Goal: Check status: Check status

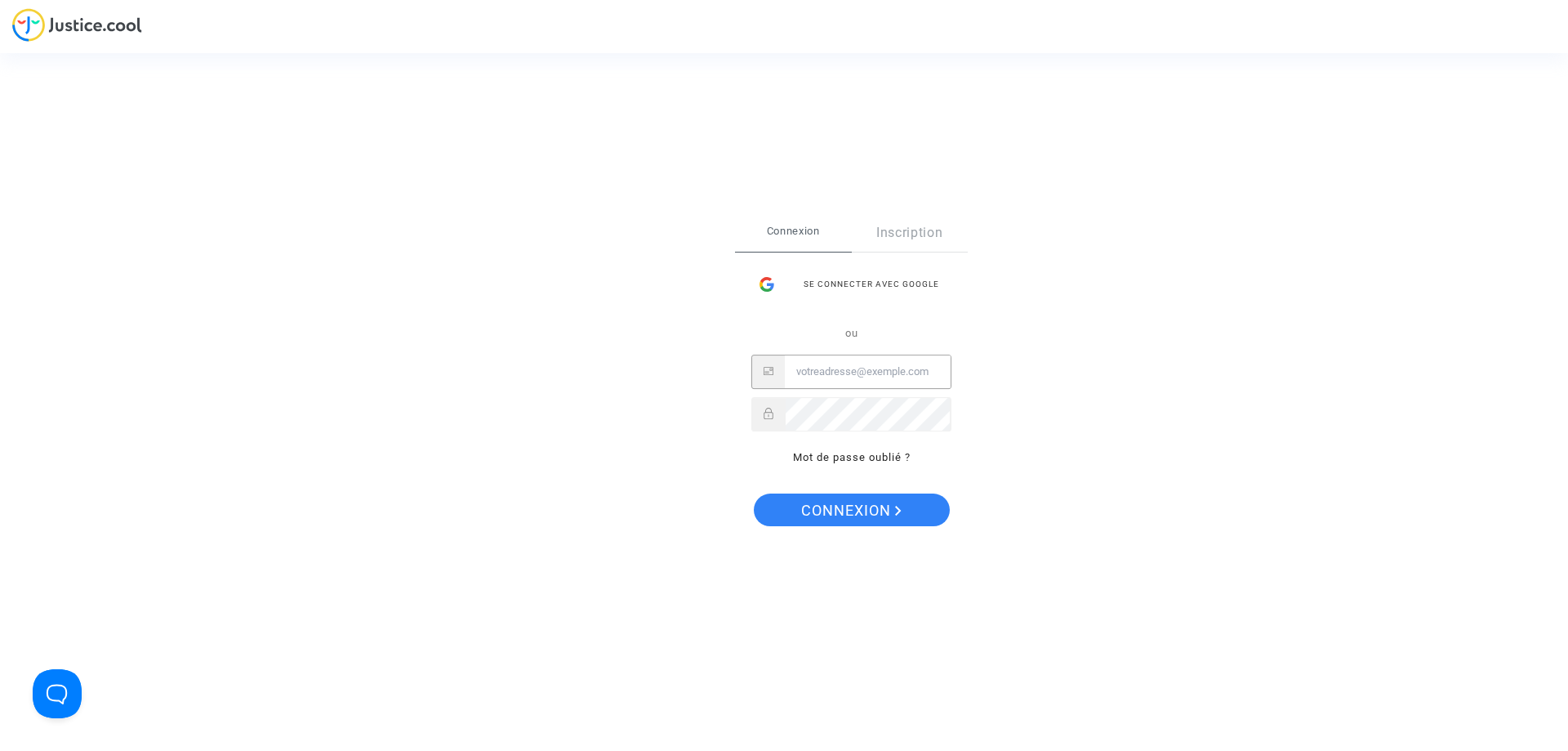
click at [898, 368] on input "Email" at bounding box center [868, 372] width 166 height 33
paste input "[EMAIL_ADDRESS][DOMAIN_NAME]"
type input "imitxelena@reclamapormi.com"
click at [825, 494] on span "Connexion" at bounding box center [851, 510] width 100 height 34
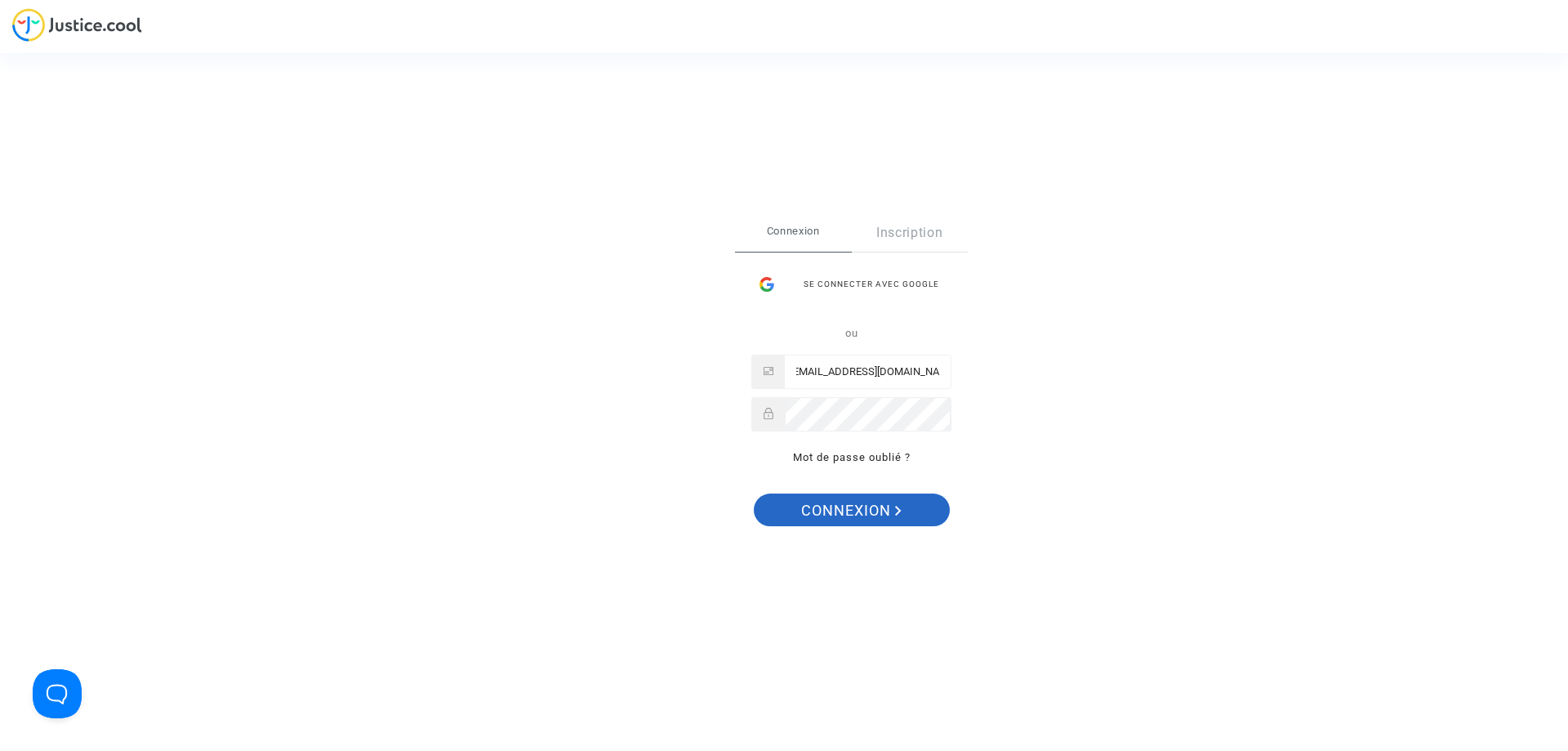
scroll to position [0, 0]
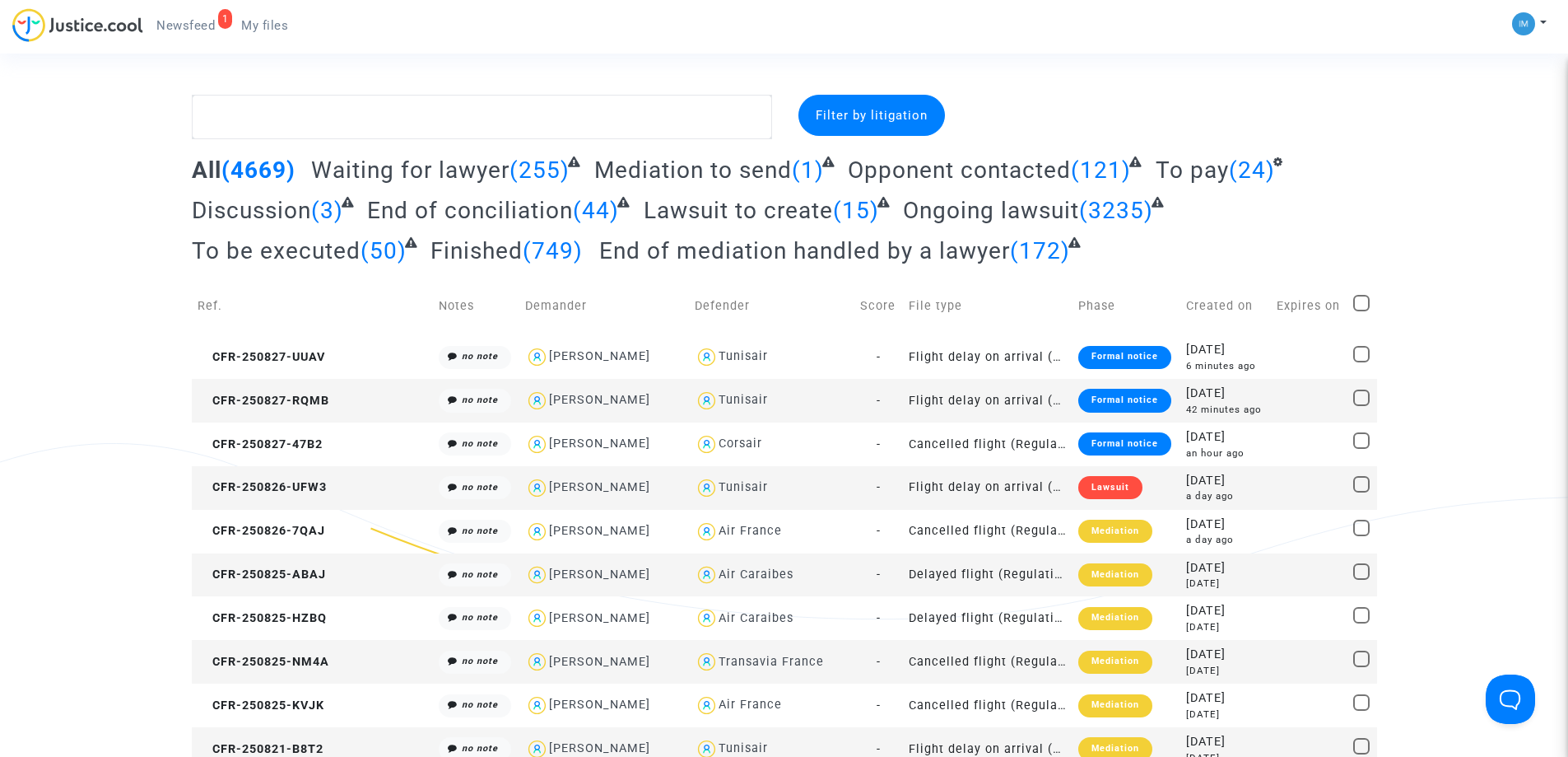
click at [1192, 160] on span "To pay" at bounding box center [1192, 170] width 73 height 28
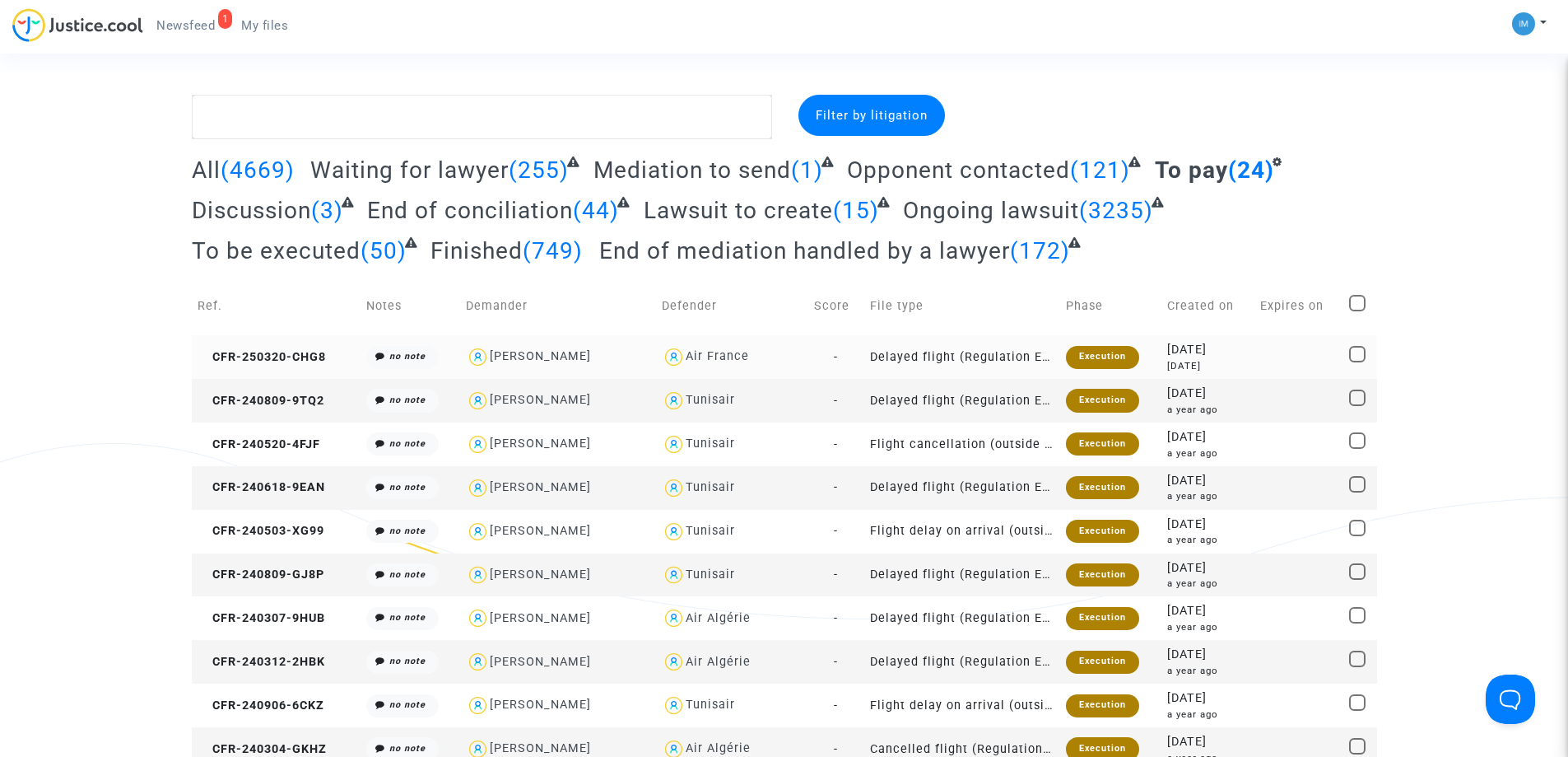
click at [1108, 343] on td "Execution" at bounding box center [1110, 357] width 101 height 43
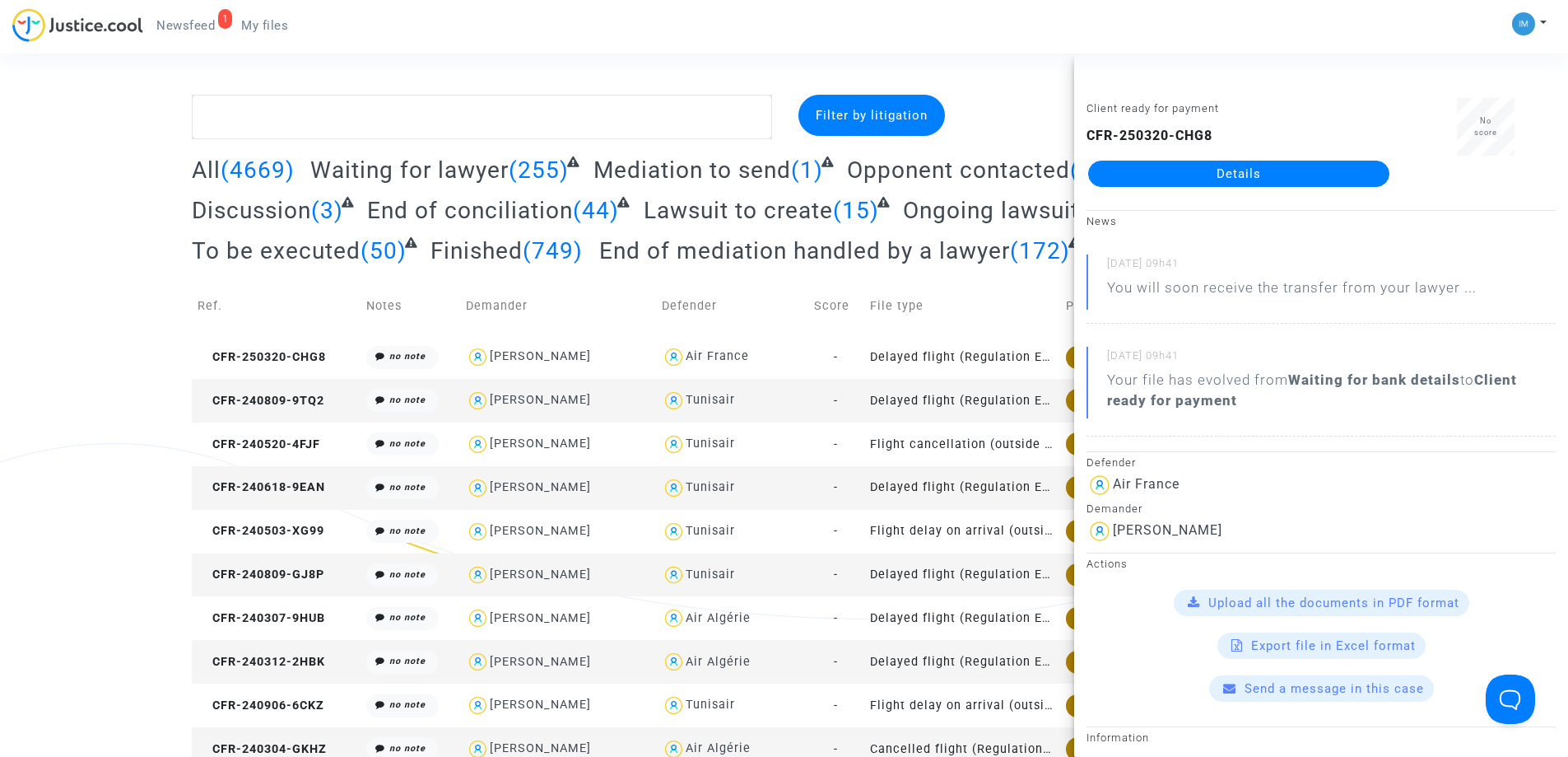
click at [996, 406] on td "Delayed flight (Regulation EC 261/2004)" at bounding box center [961, 400] width 196 height 43
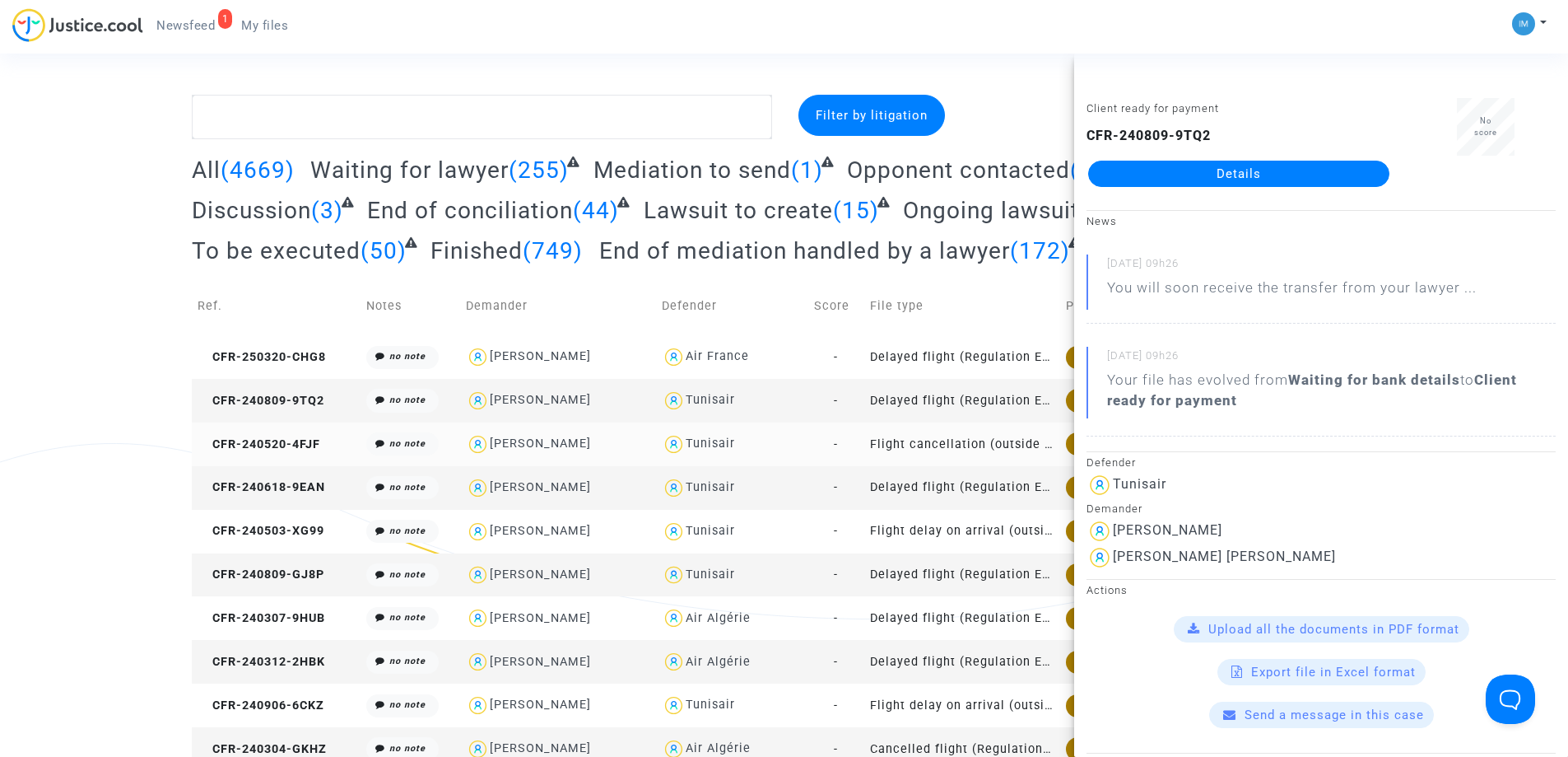
click at [977, 449] on td "Flight cancellation (outside of EU - Montreal Convention)" at bounding box center [961, 444] width 196 height 43
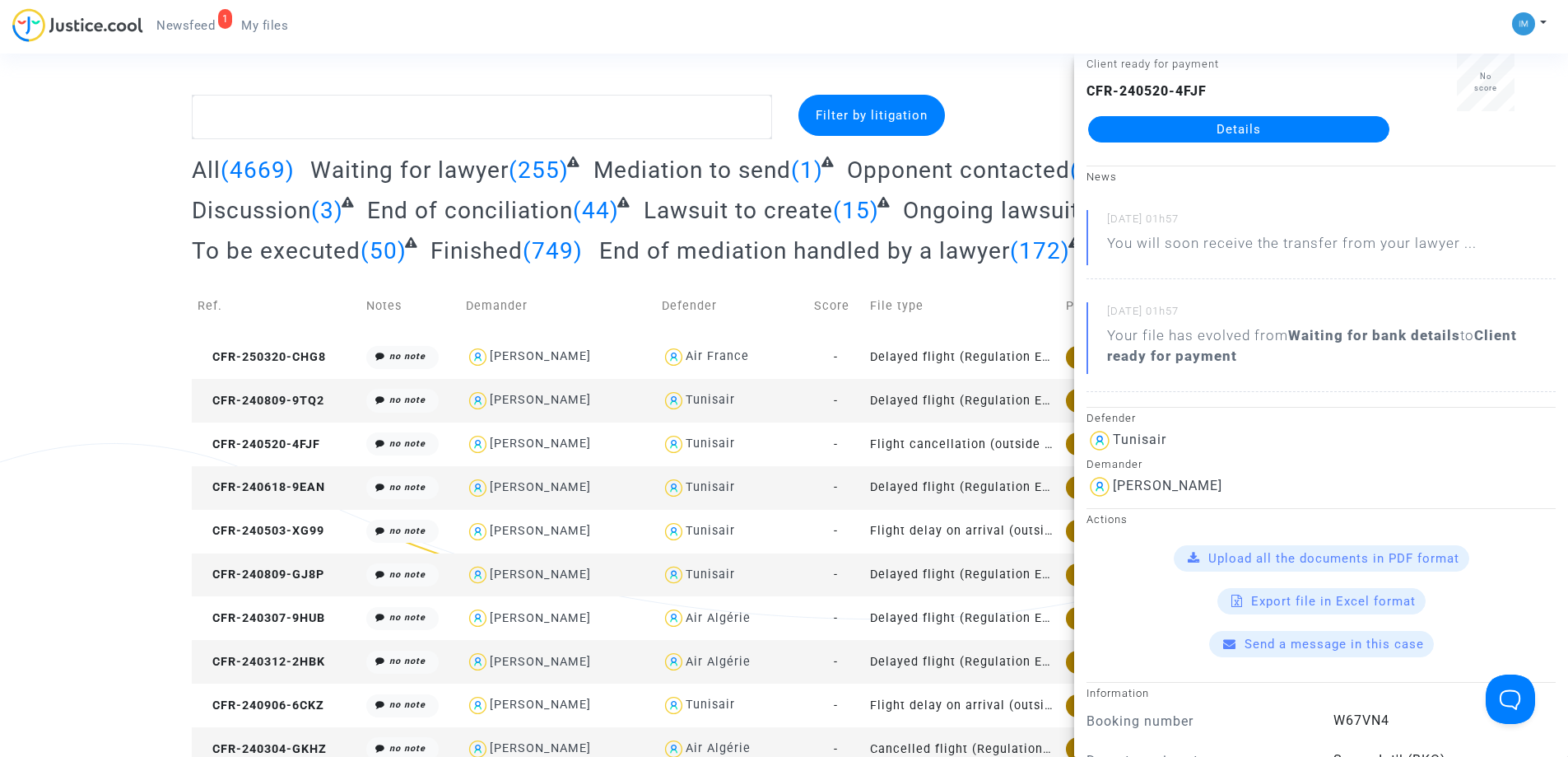
scroll to position [83, 0]
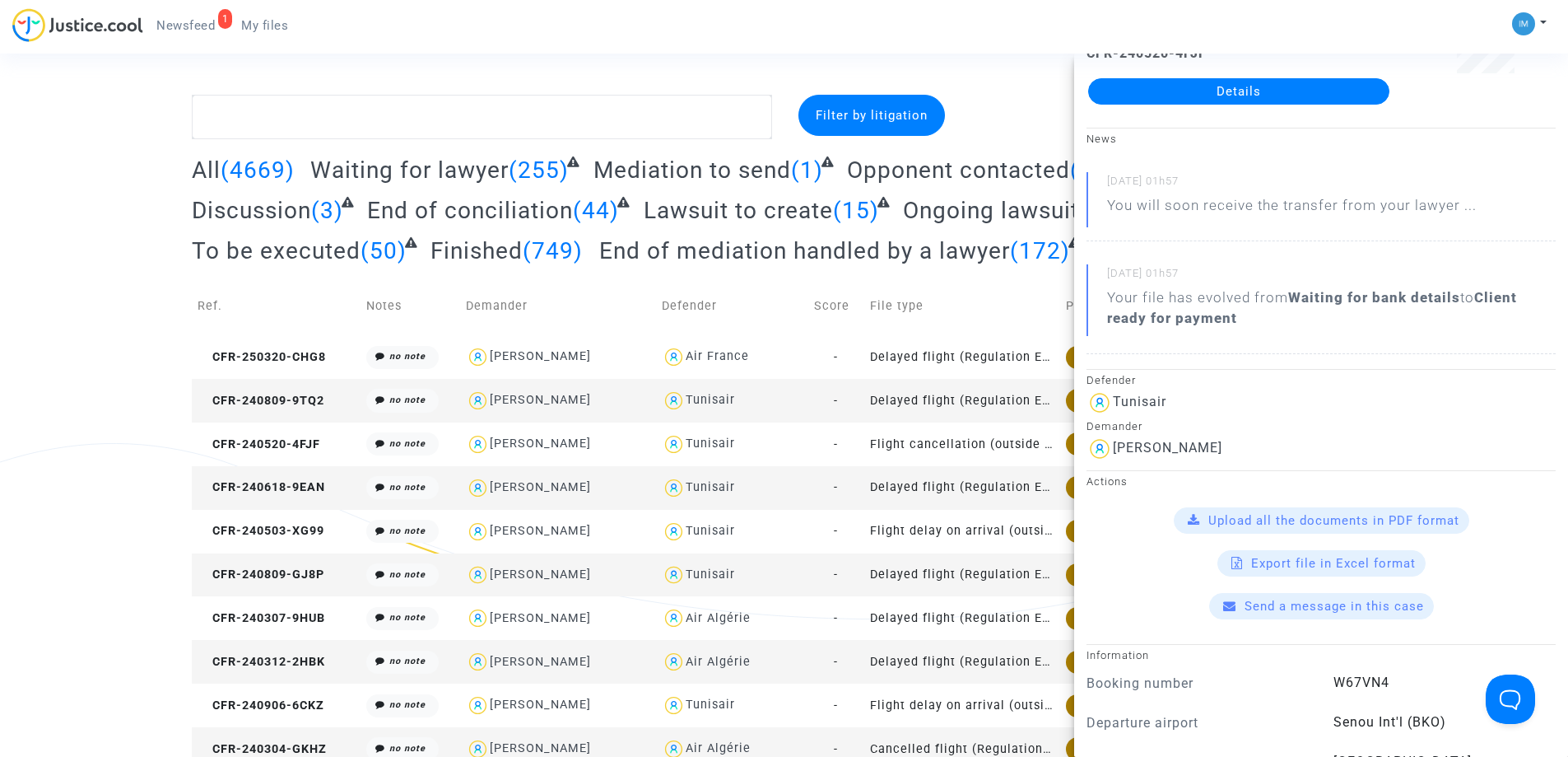
click at [989, 480] on td "Delayed flight (Regulation EC 261/2004)" at bounding box center [961, 488] width 196 height 43
click at [931, 529] on td "Flight delay on arrival (outside of EU - Montreal Convention)" at bounding box center [961, 531] width 196 height 43
click at [932, 564] on td "Delayed flight (Regulation EC 261/2004)" at bounding box center [961, 575] width 196 height 43
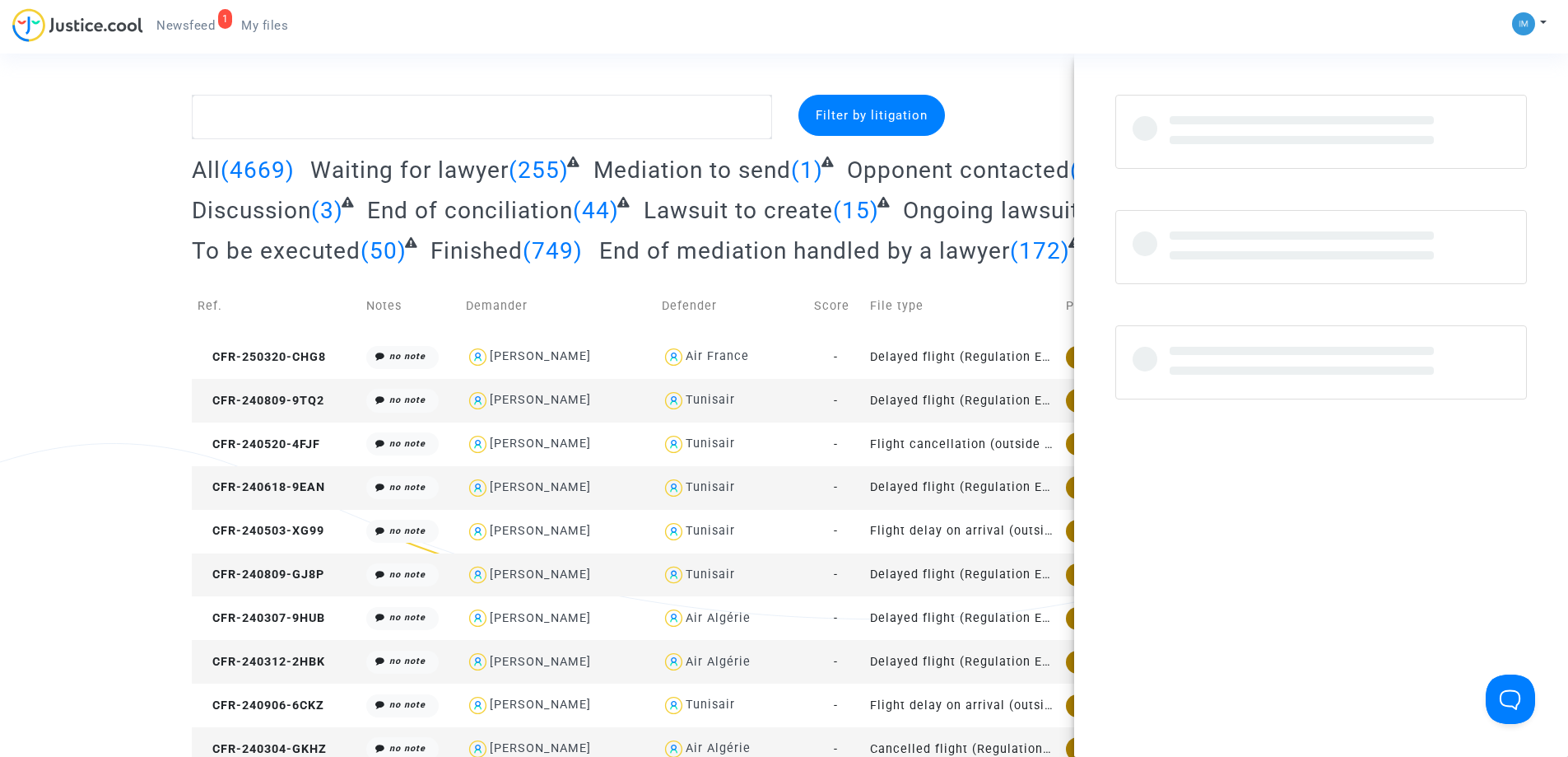
scroll to position [0, 0]
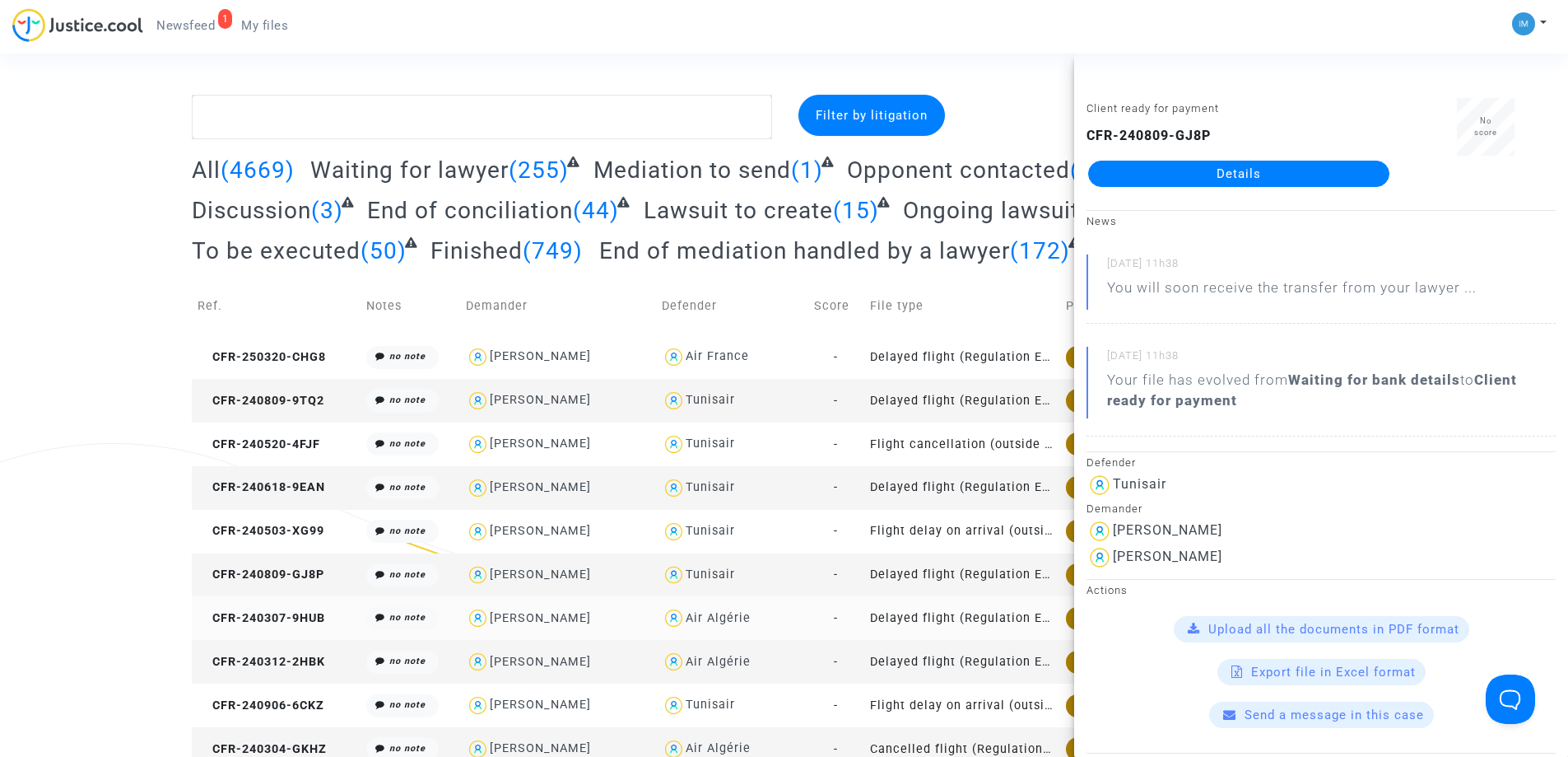
click at [934, 628] on td "Delayed flight (Regulation EC 261/2004)" at bounding box center [961, 618] width 196 height 43
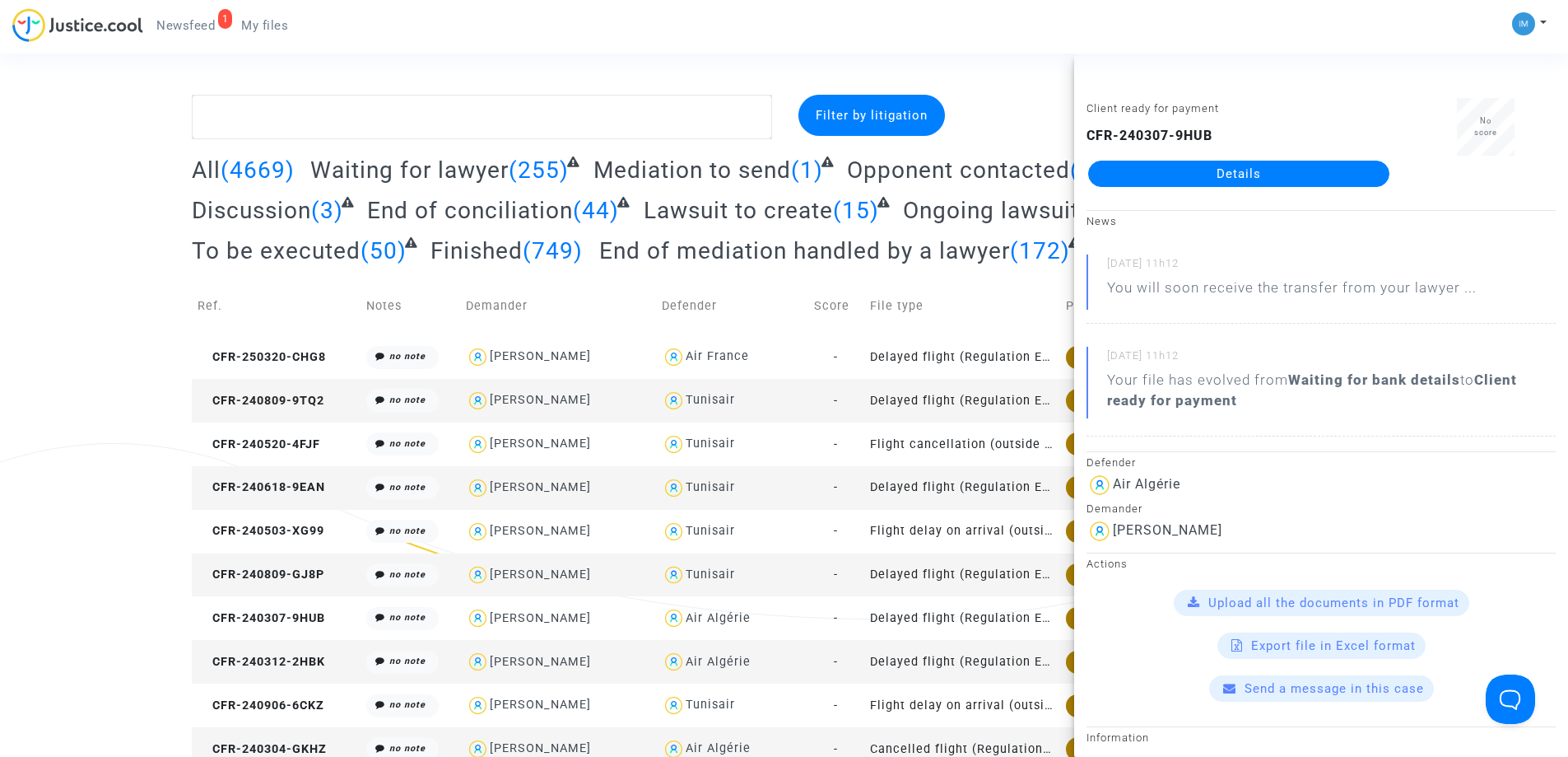
click at [893, 664] on td "Delayed flight (Regulation EC 261/2004)" at bounding box center [961, 661] width 196 height 43
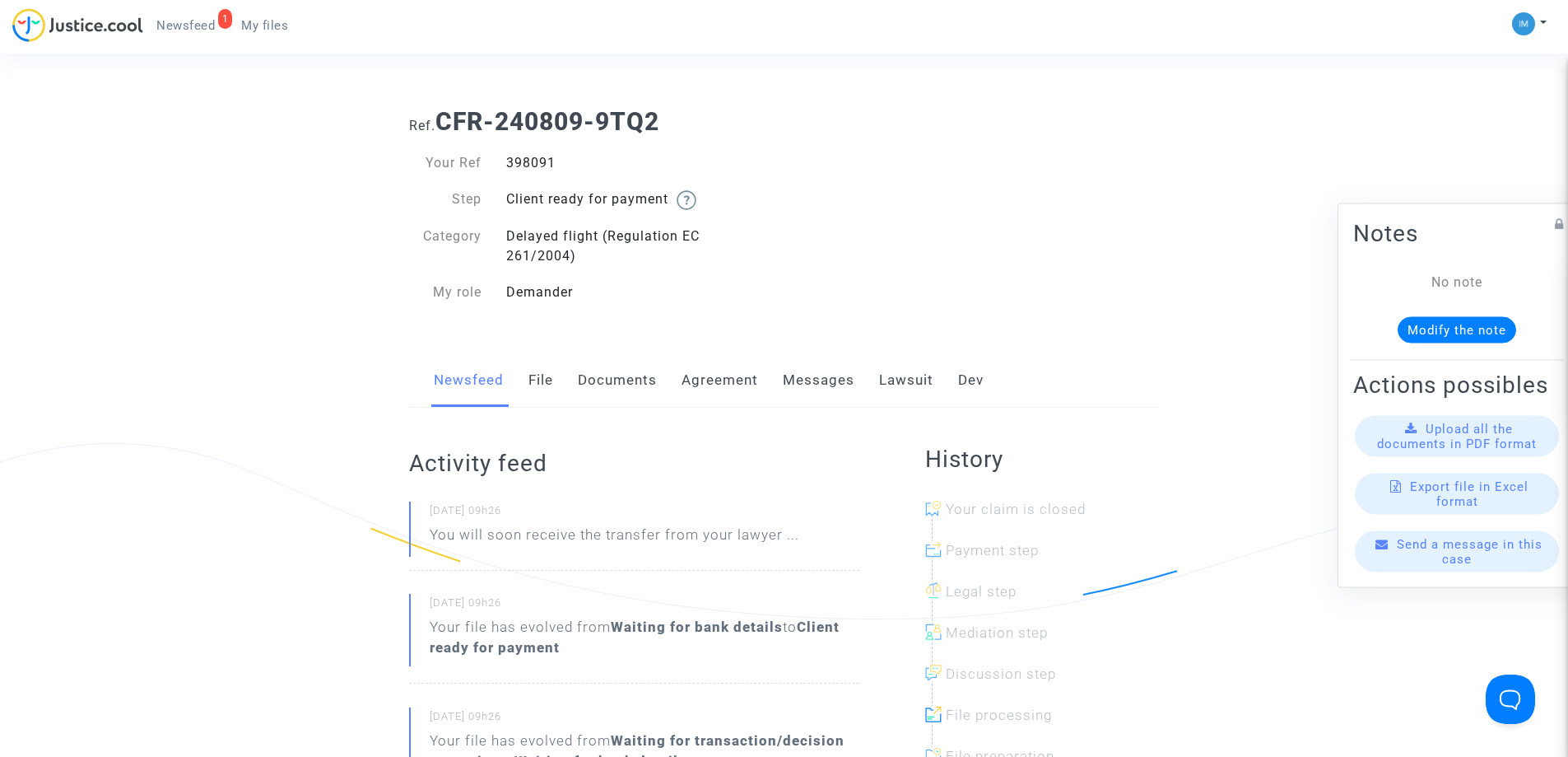
click at [905, 378] on link "Lawsuit" at bounding box center [906, 380] width 54 height 54
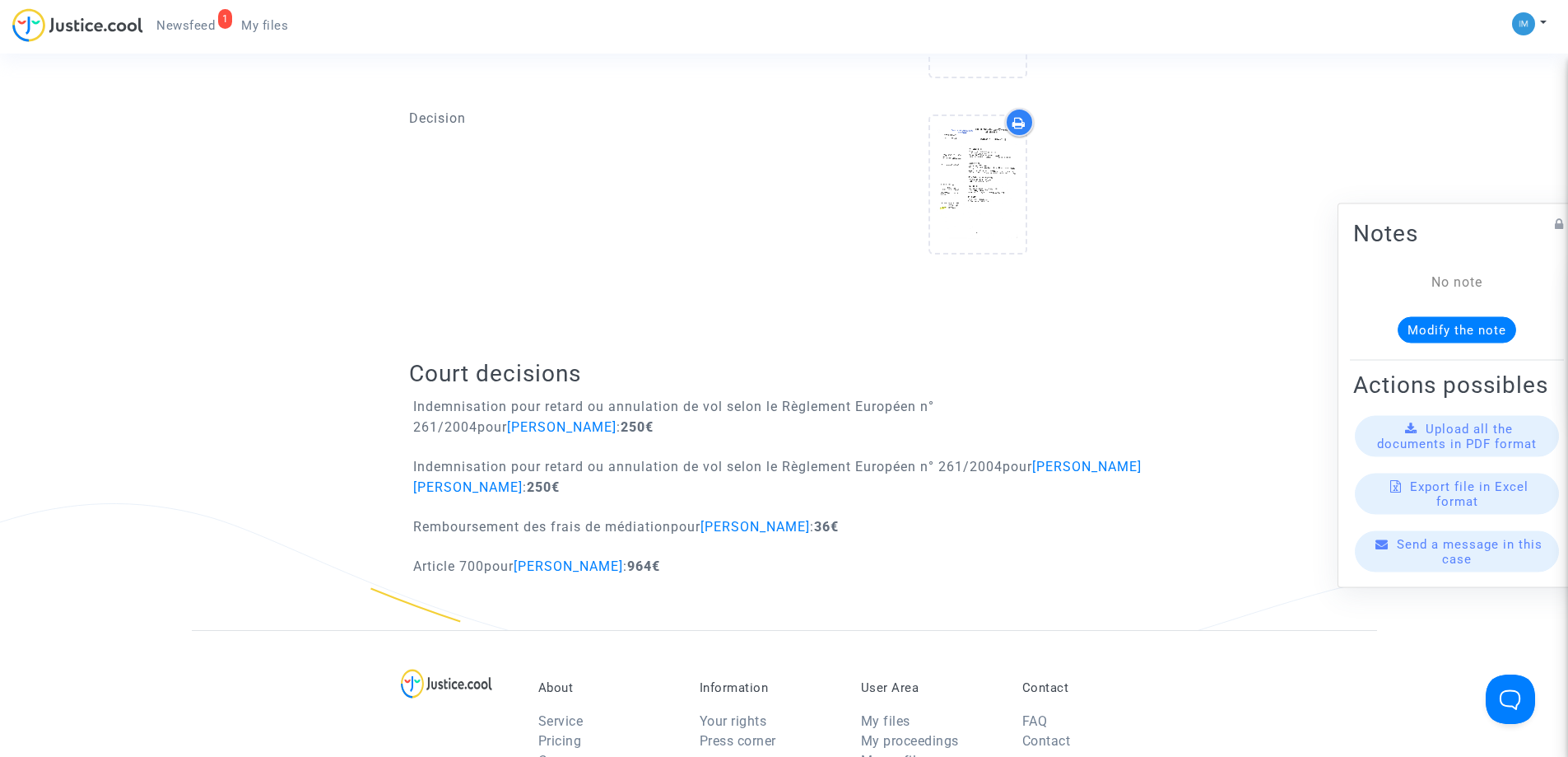
scroll to position [851, 0]
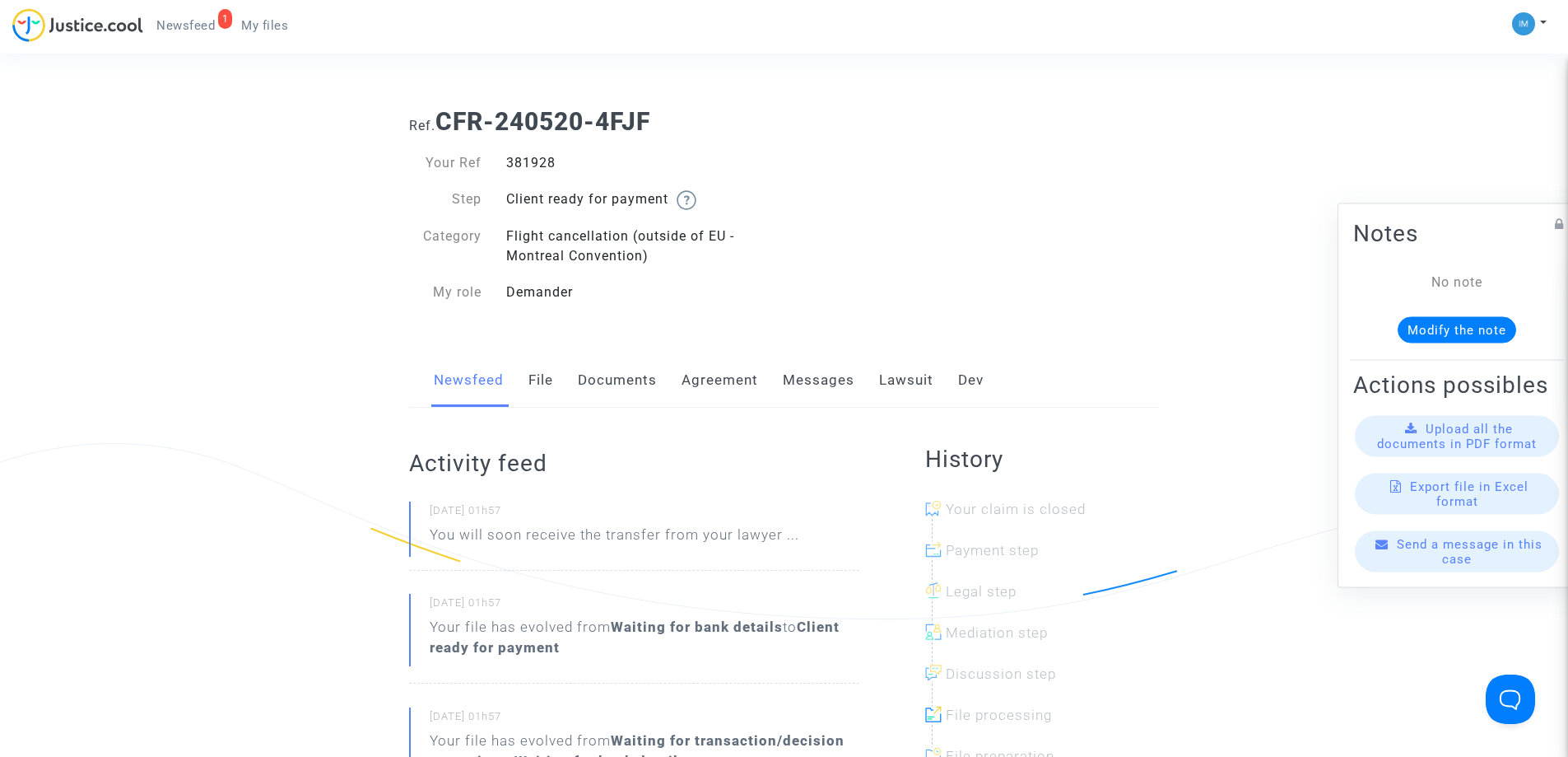
click at [916, 376] on link "Lawsuit" at bounding box center [906, 380] width 54 height 54
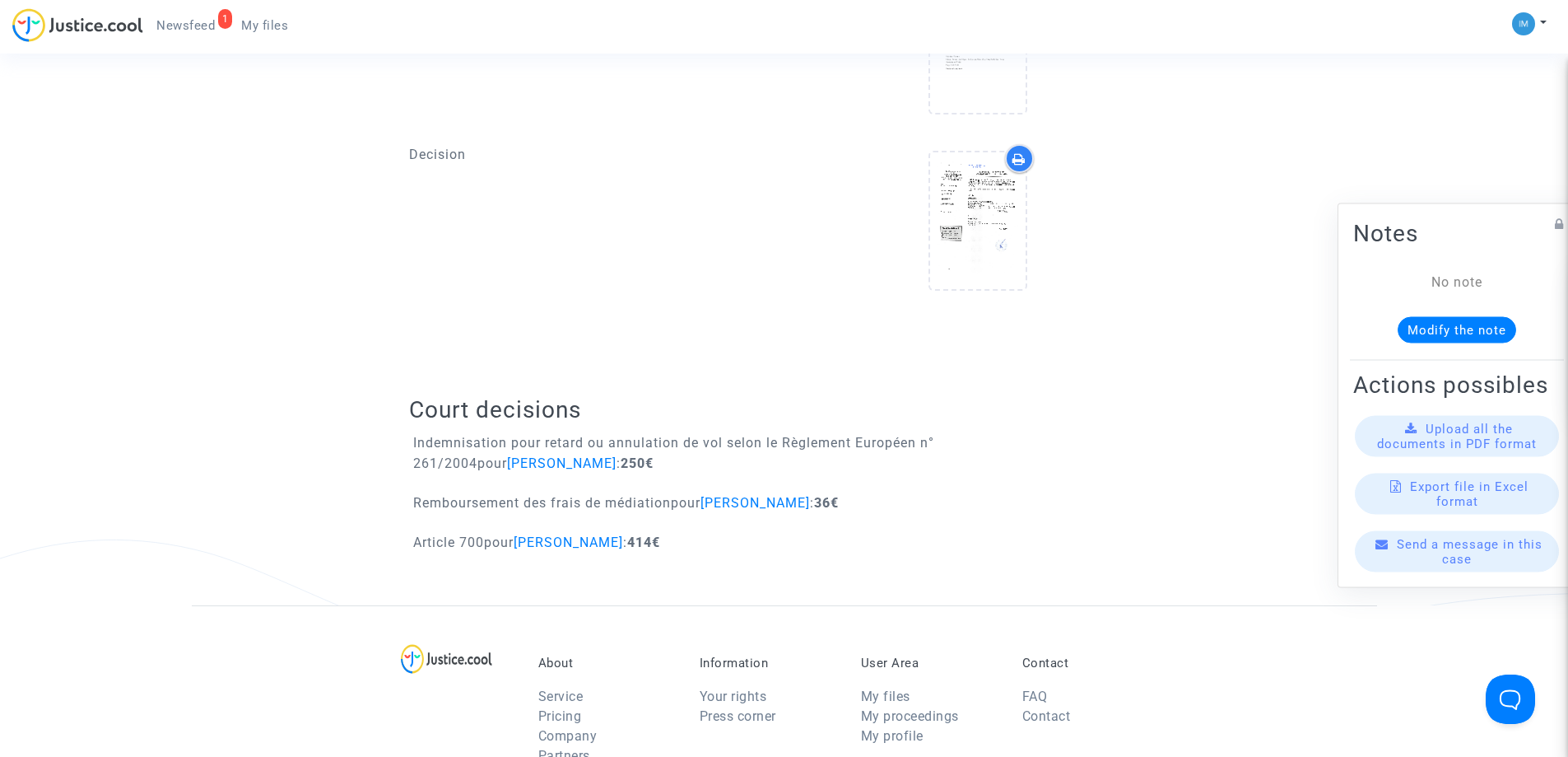
scroll to position [779, 0]
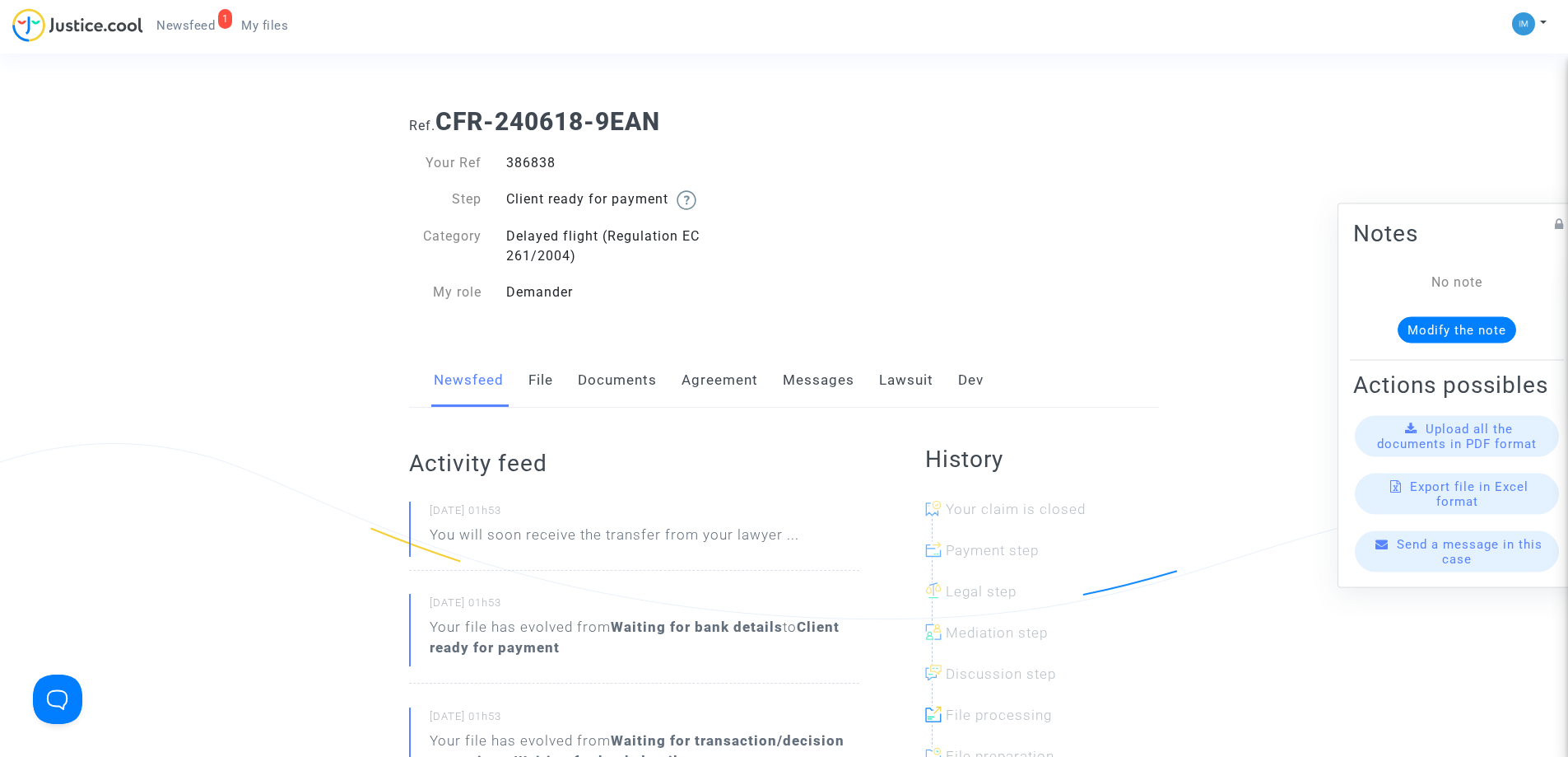
click at [904, 378] on link "Lawsuit" at bounding box center [906, 380] width 54 height 54
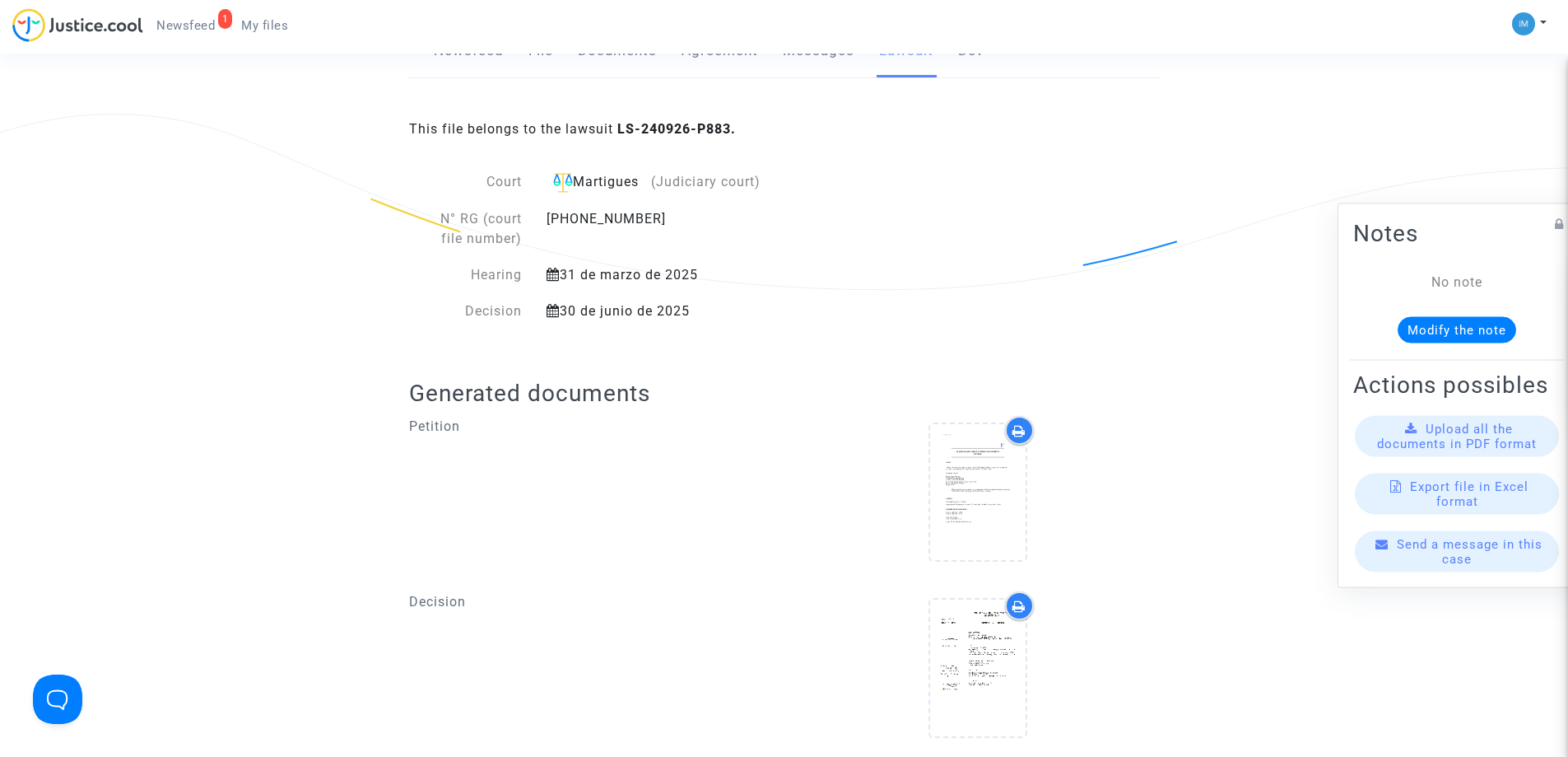
scroll to position [649, 0]
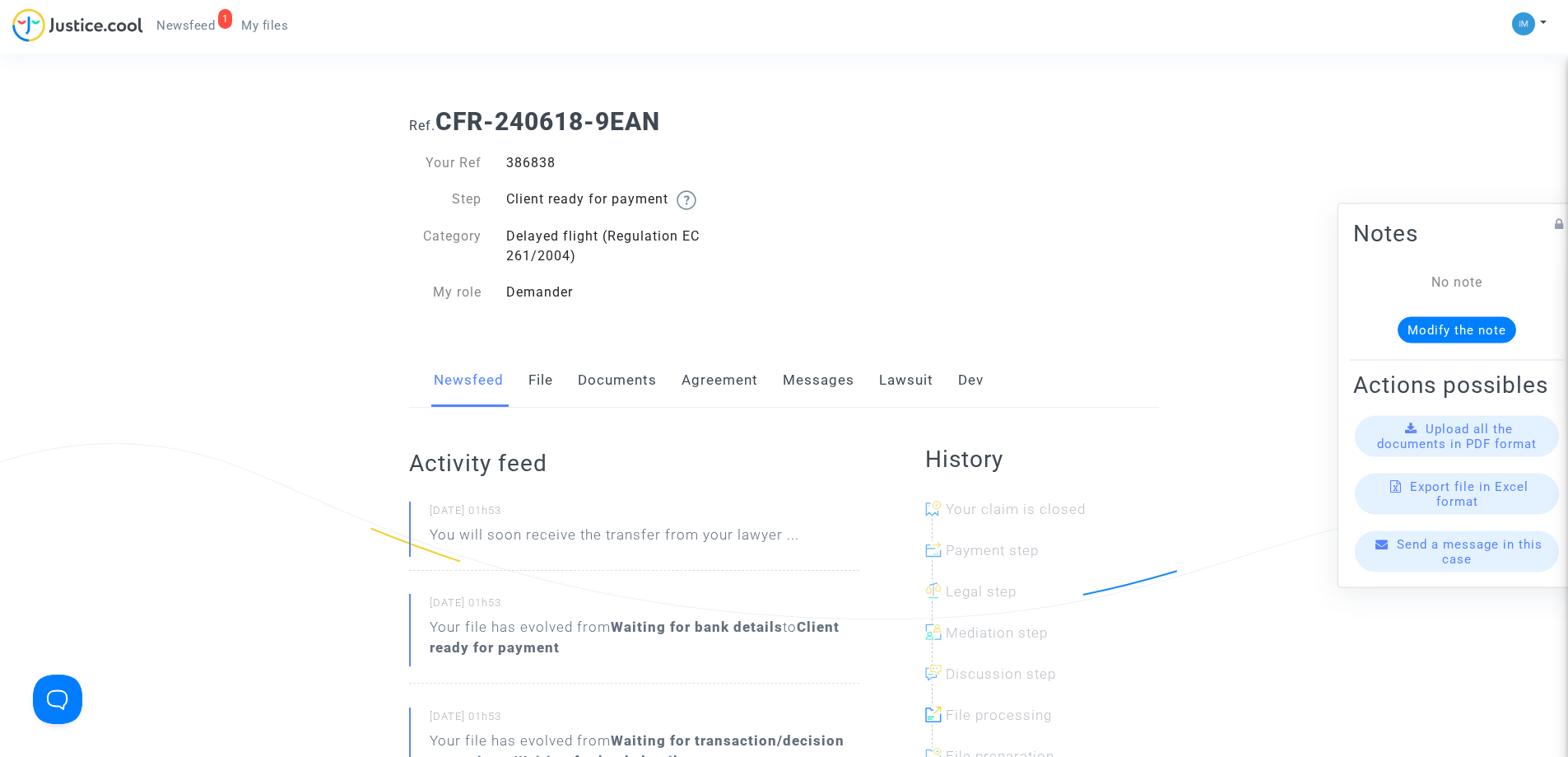
click at [925, 378] on link "Lawsuit" at bounding box center [906, 380] width 54 height 54
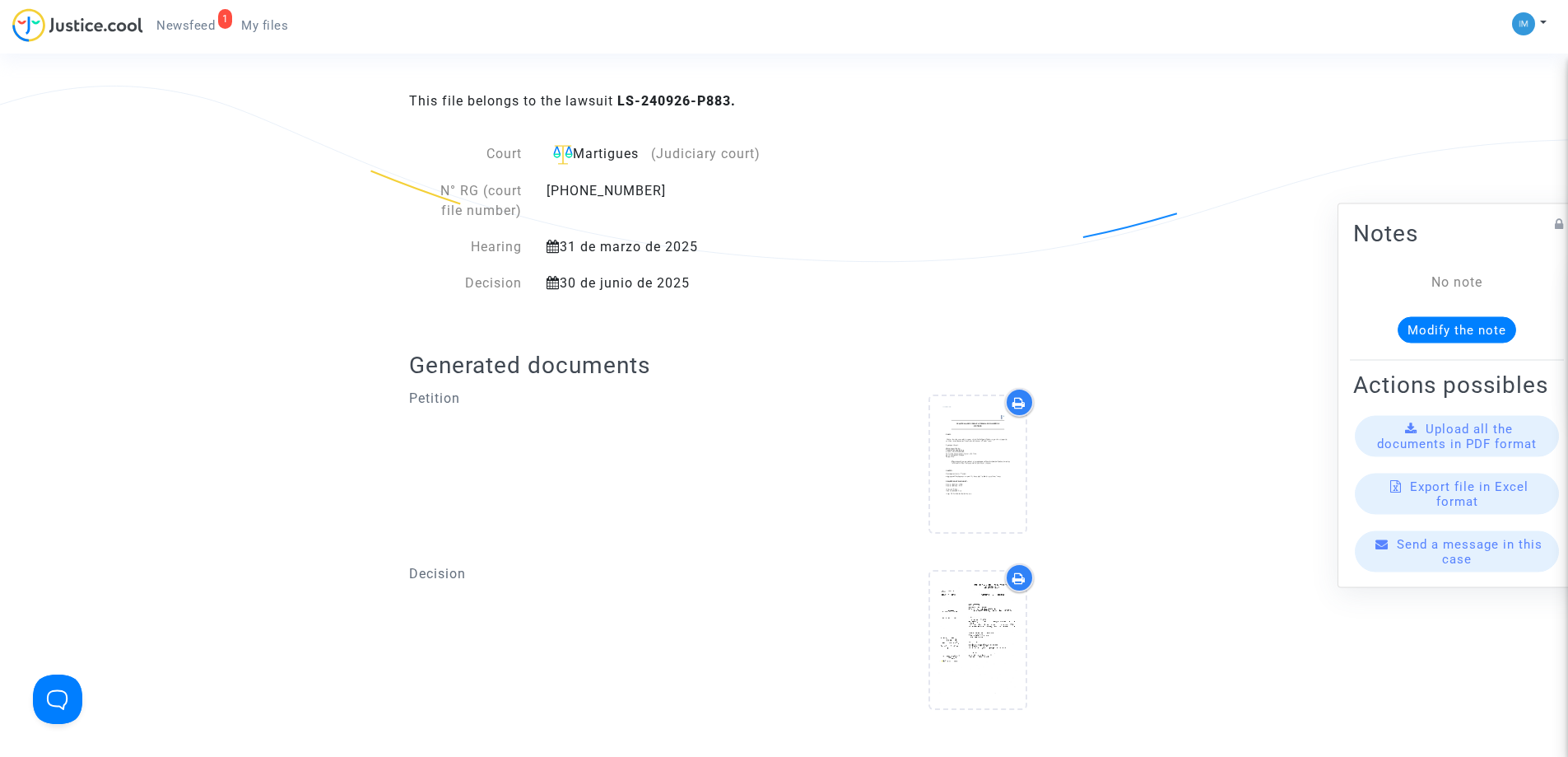
scroll to position [276, 0]
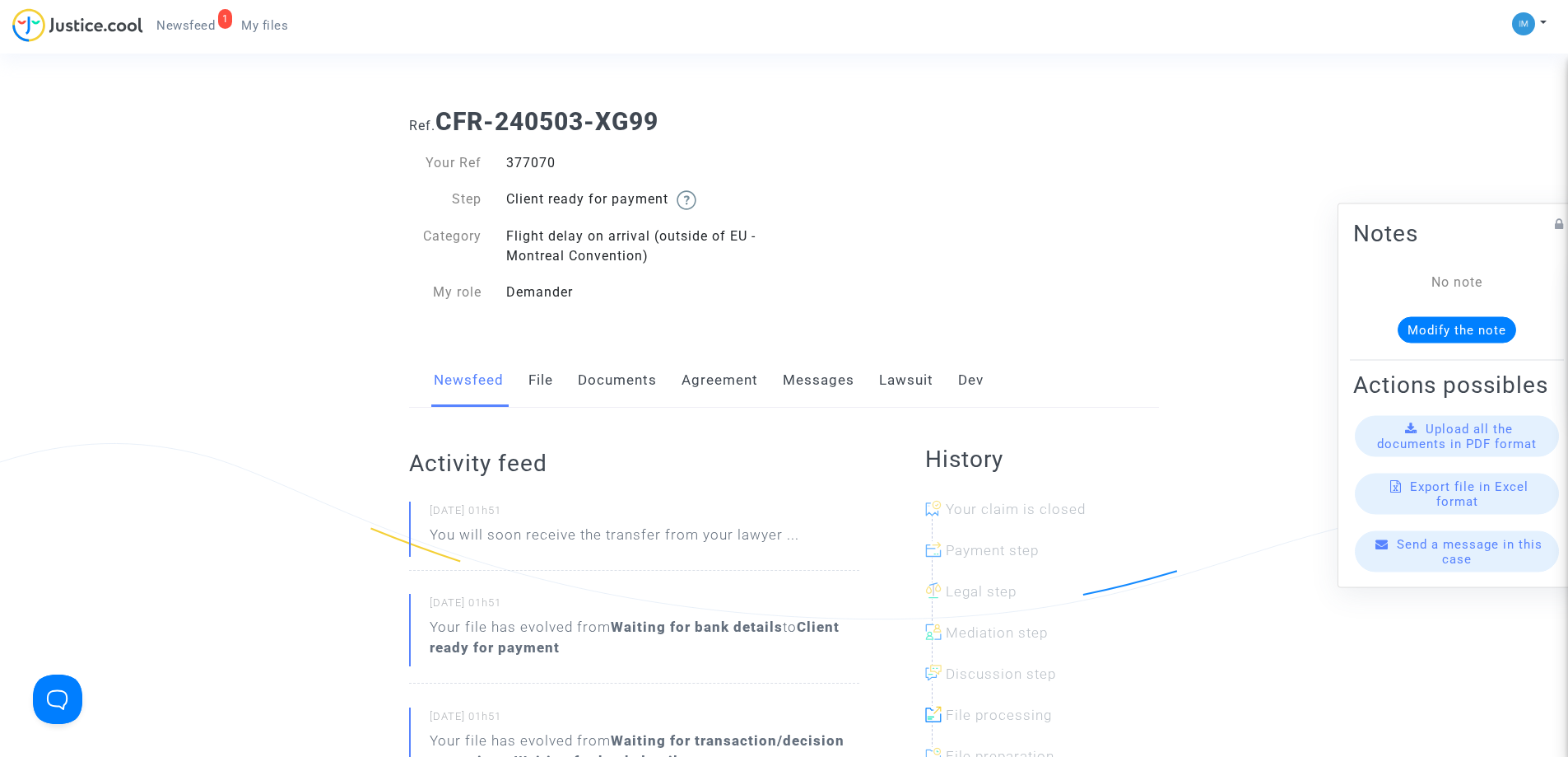
scroll to position [134, 0]
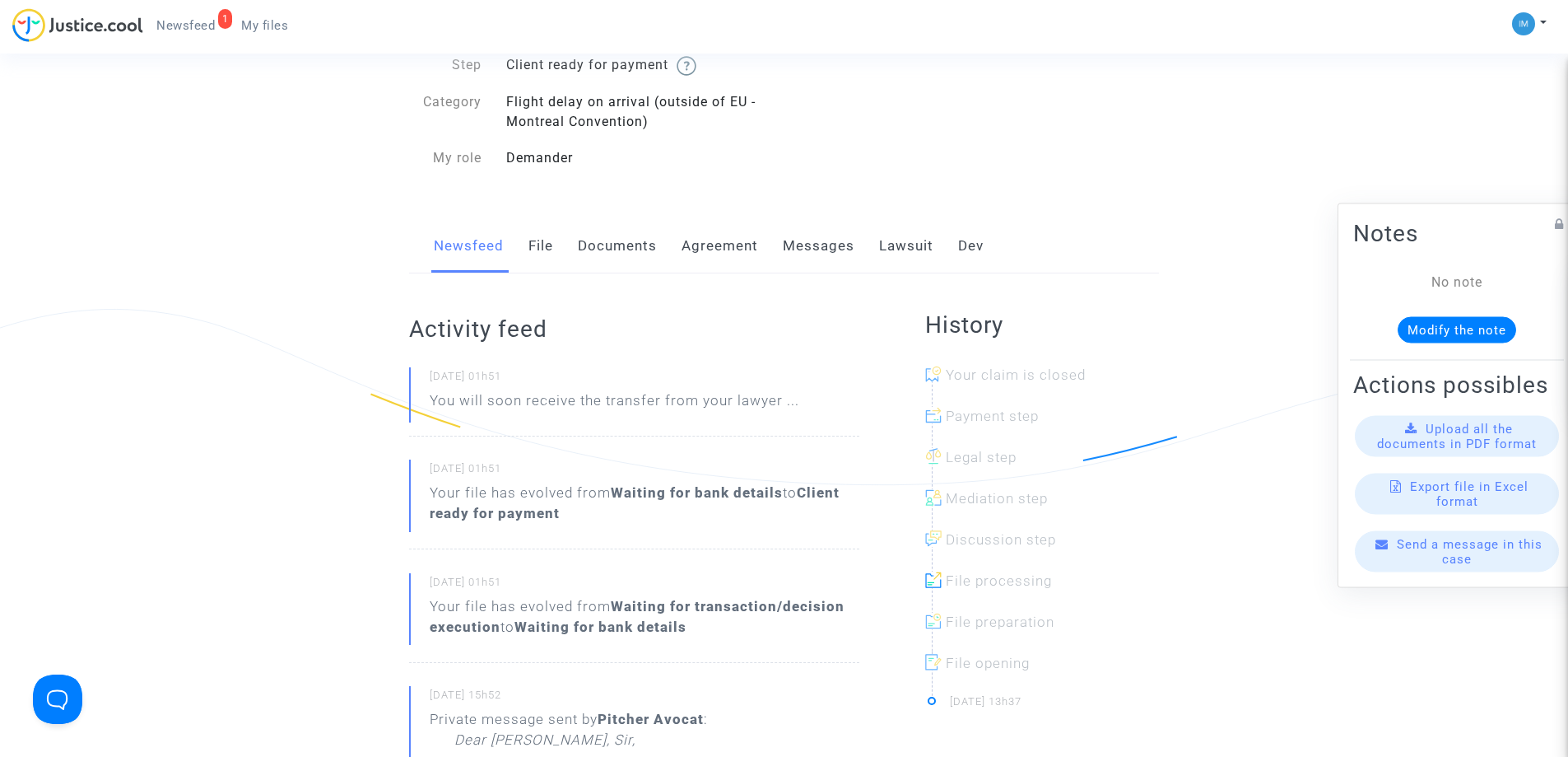
click at [891, 247] on link "Lawsuit" at bounding box center [906, 246] width 54 height 54
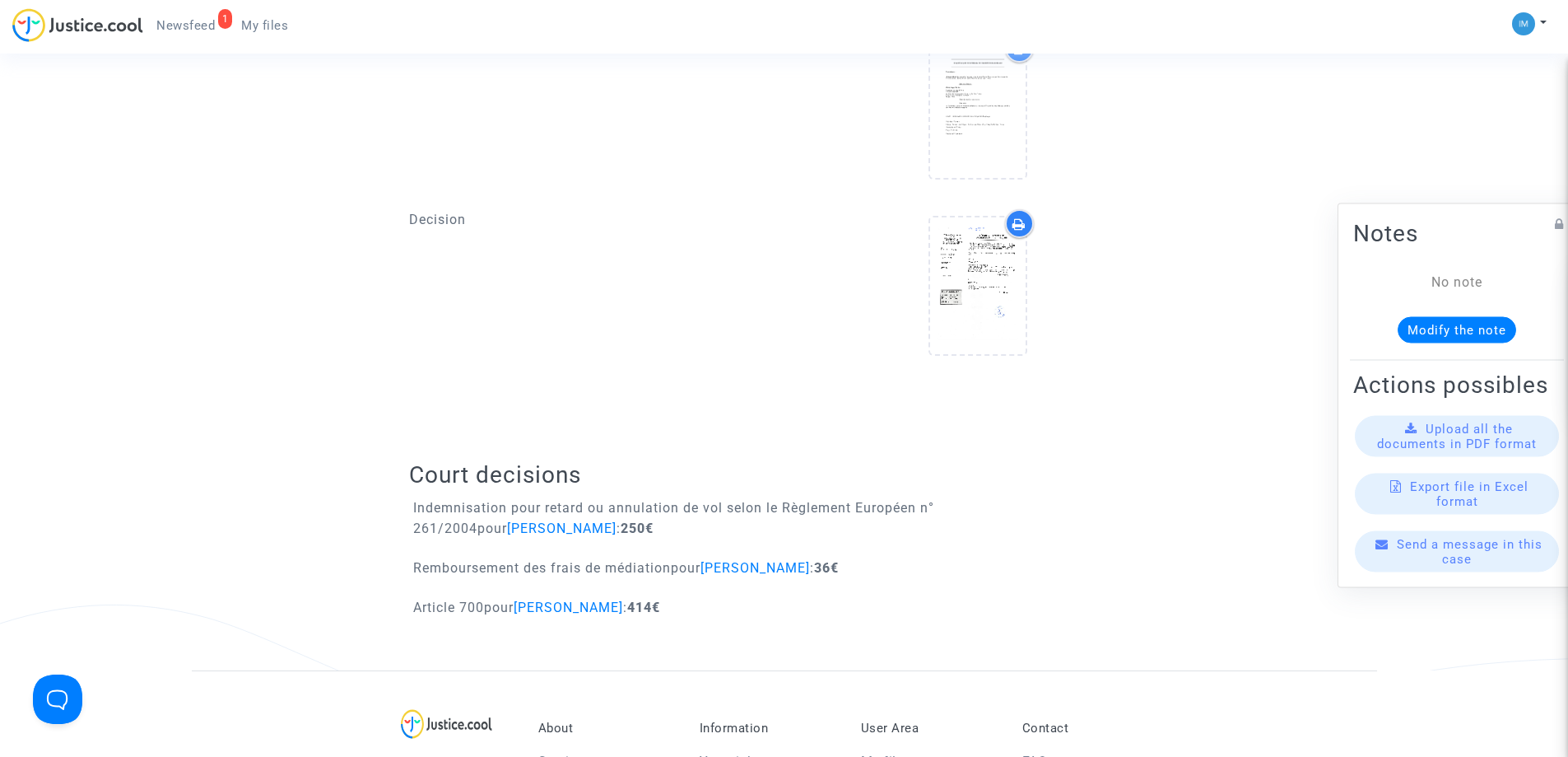
scroll to position [714, 0]
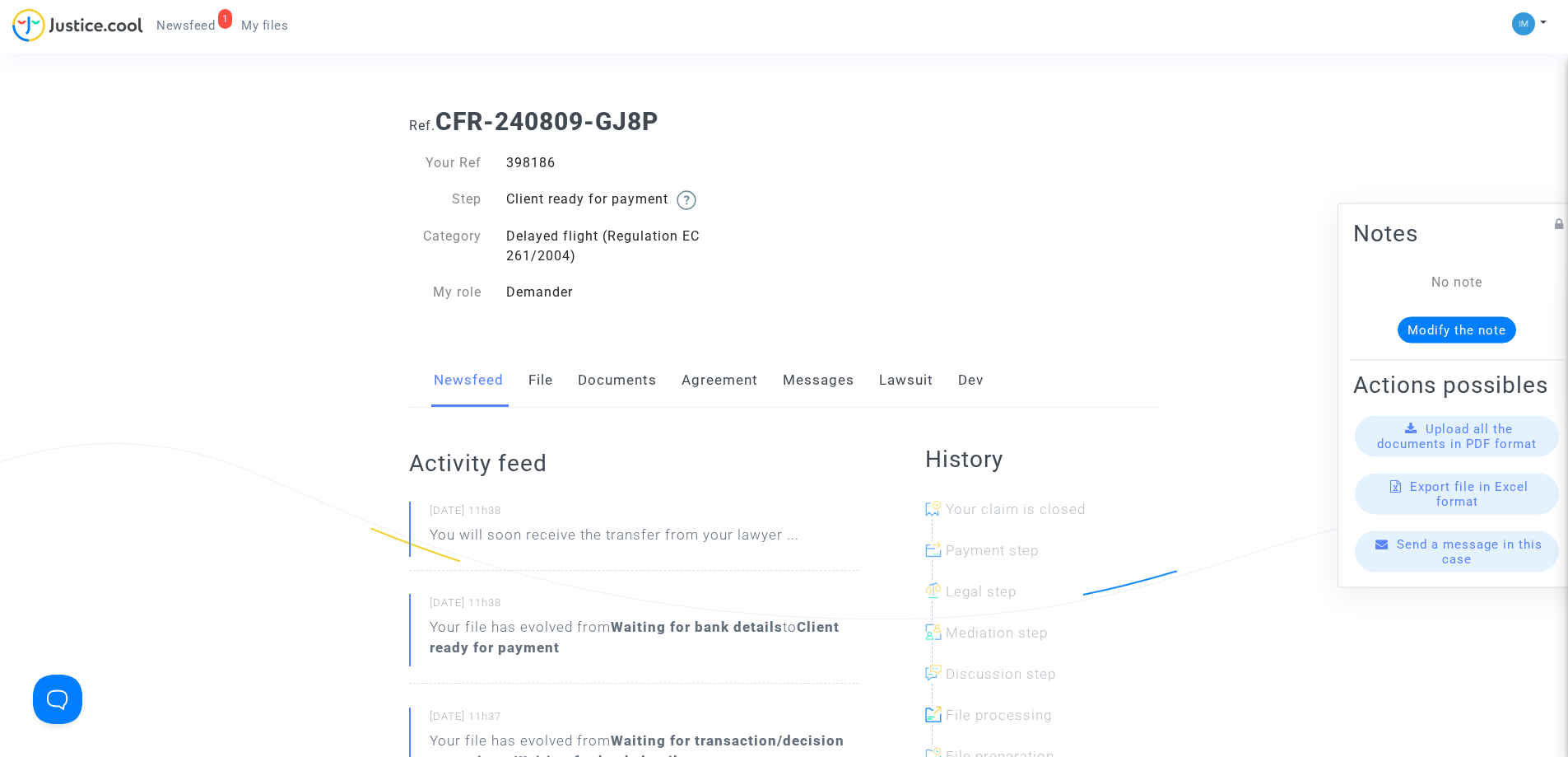
click at [889, 368] on link "Lawsuit" at bounding box center [906, 380] width 54 height 54
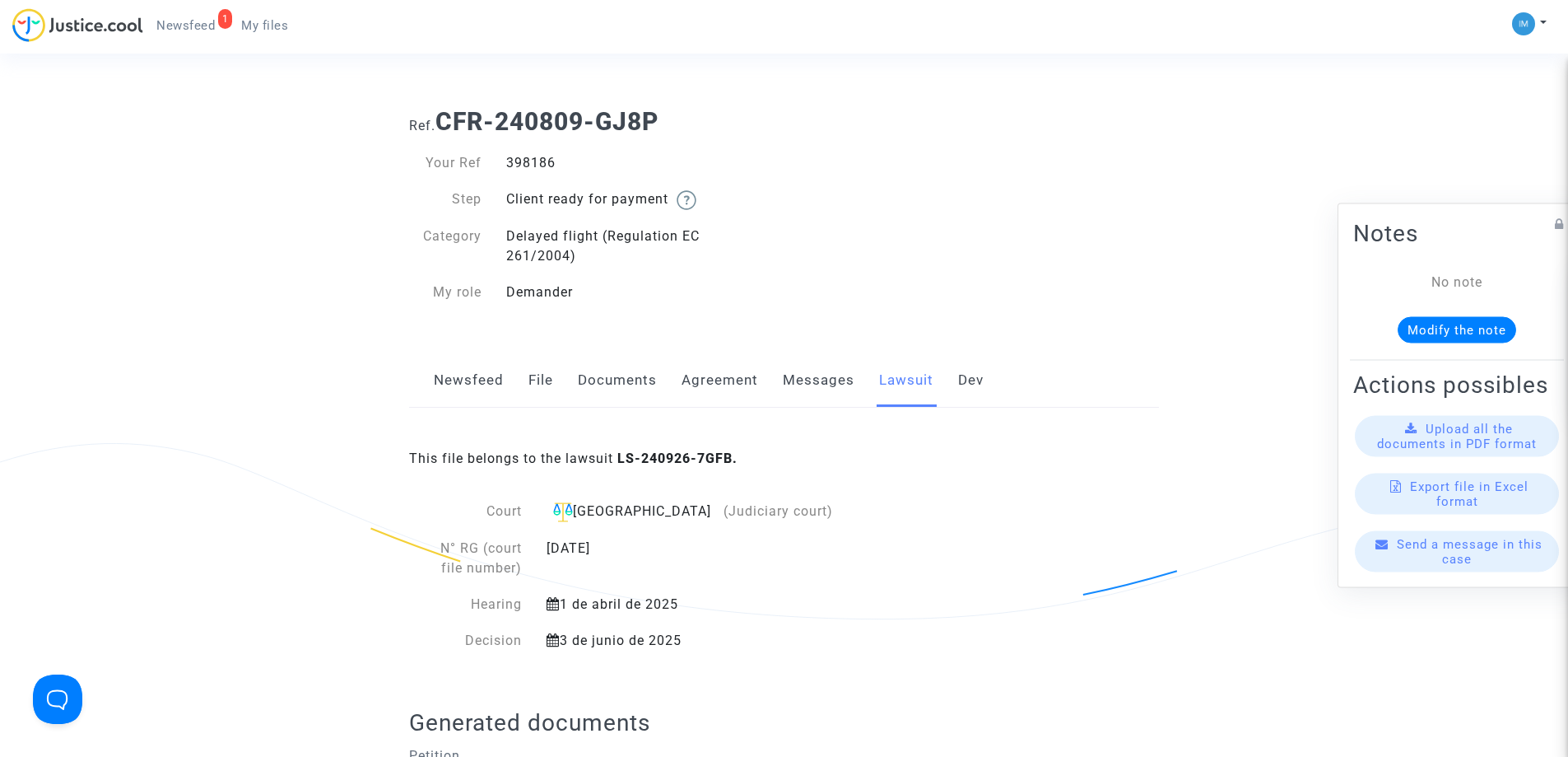
click at [891, 373] on link "Lawsuit" at bounding box center [906, 380] width 54 height 54
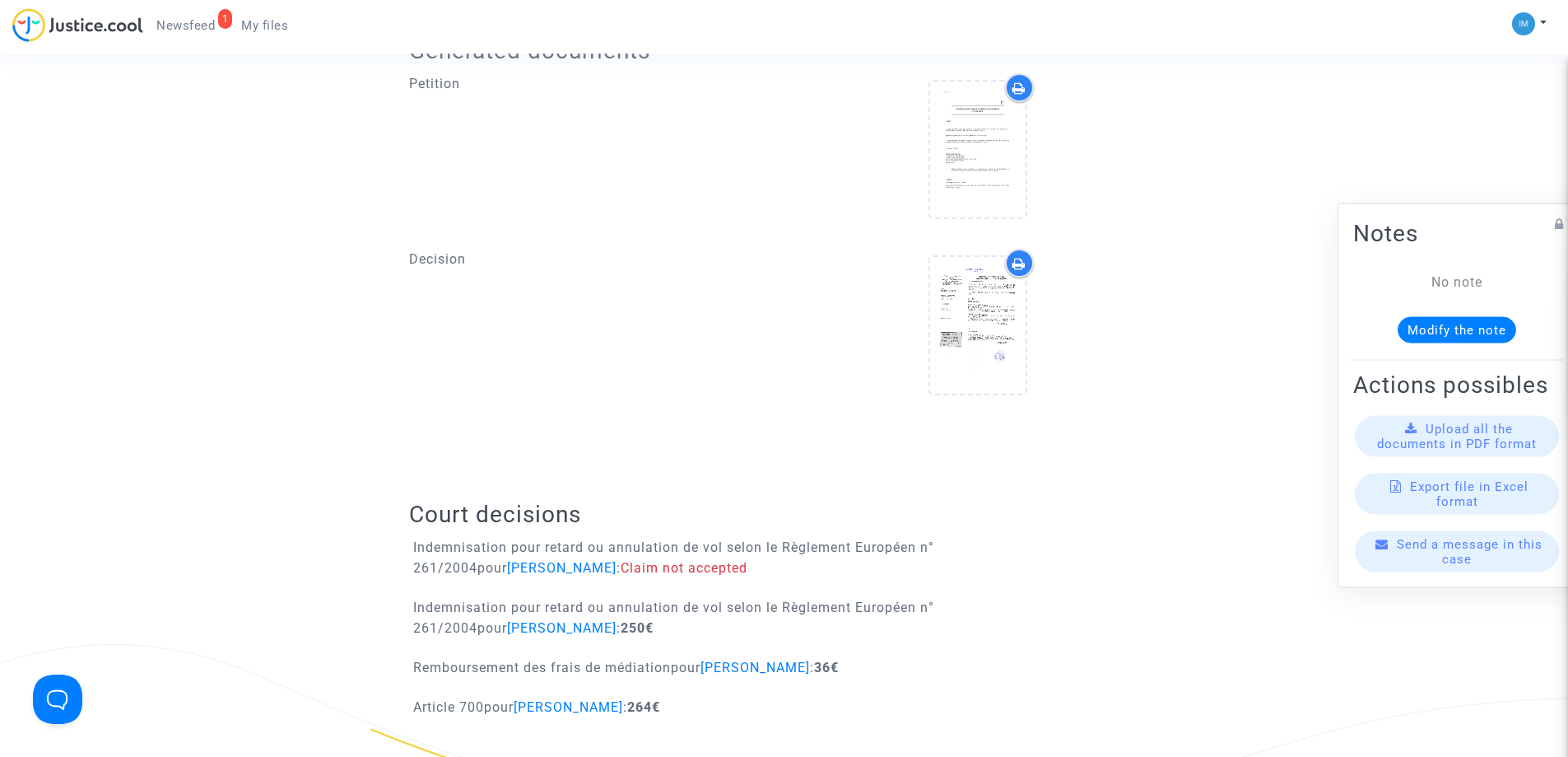
scroll to position [718, 0]
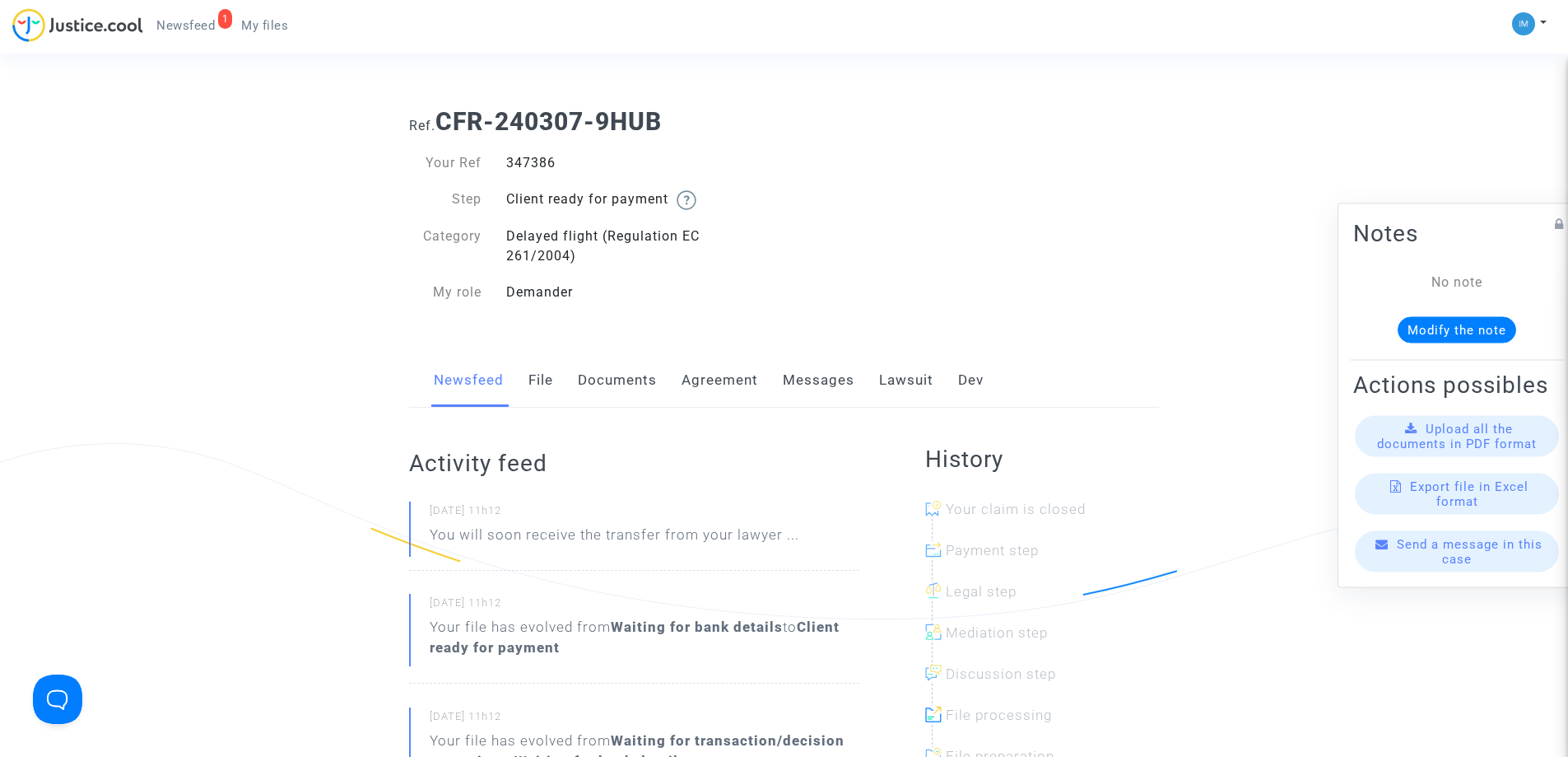
click at [919, 384] on link "Lawsuit" at bounding box center [906, 380] width 54 height 54
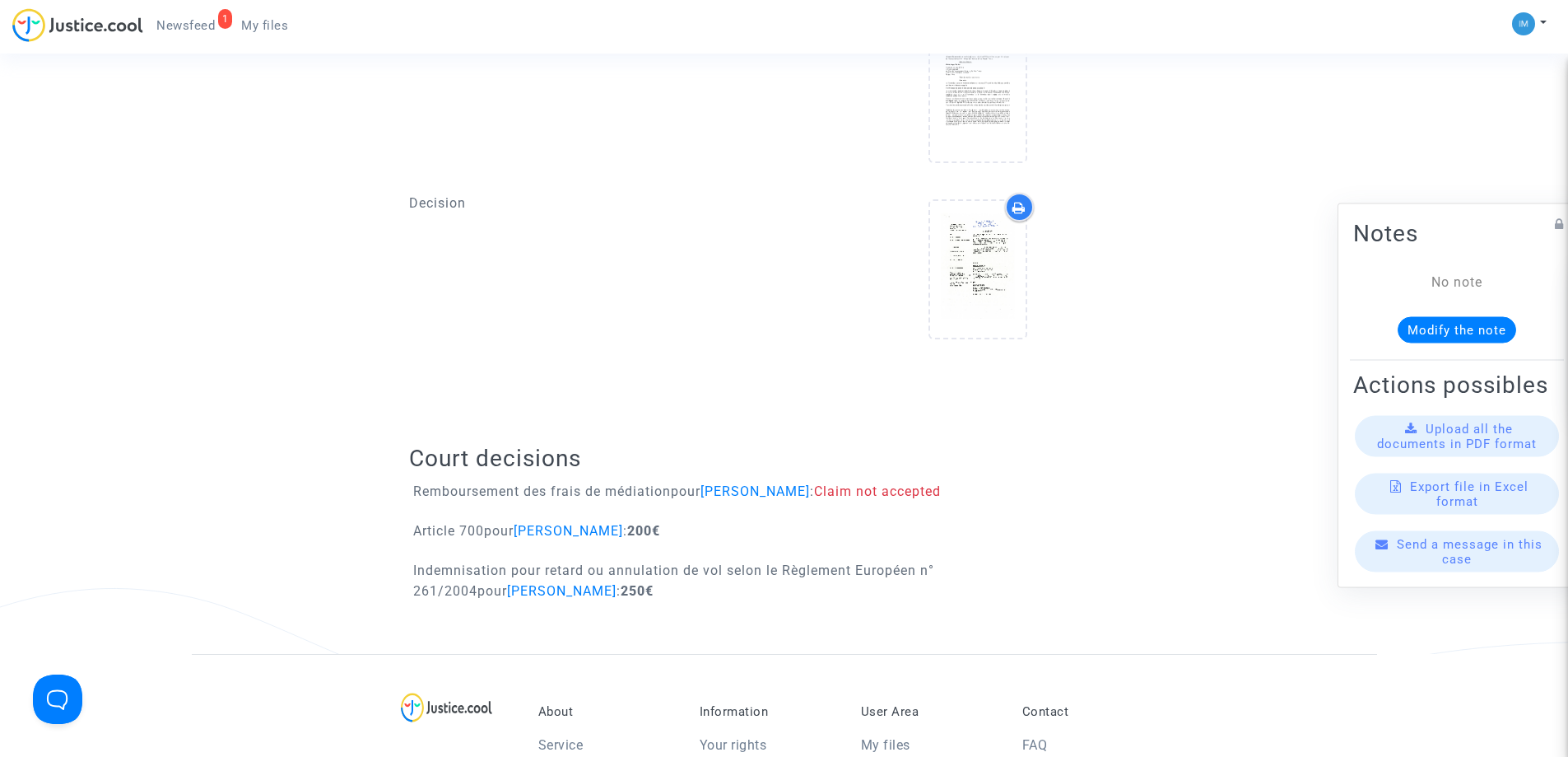
scroll to position [827, 0]
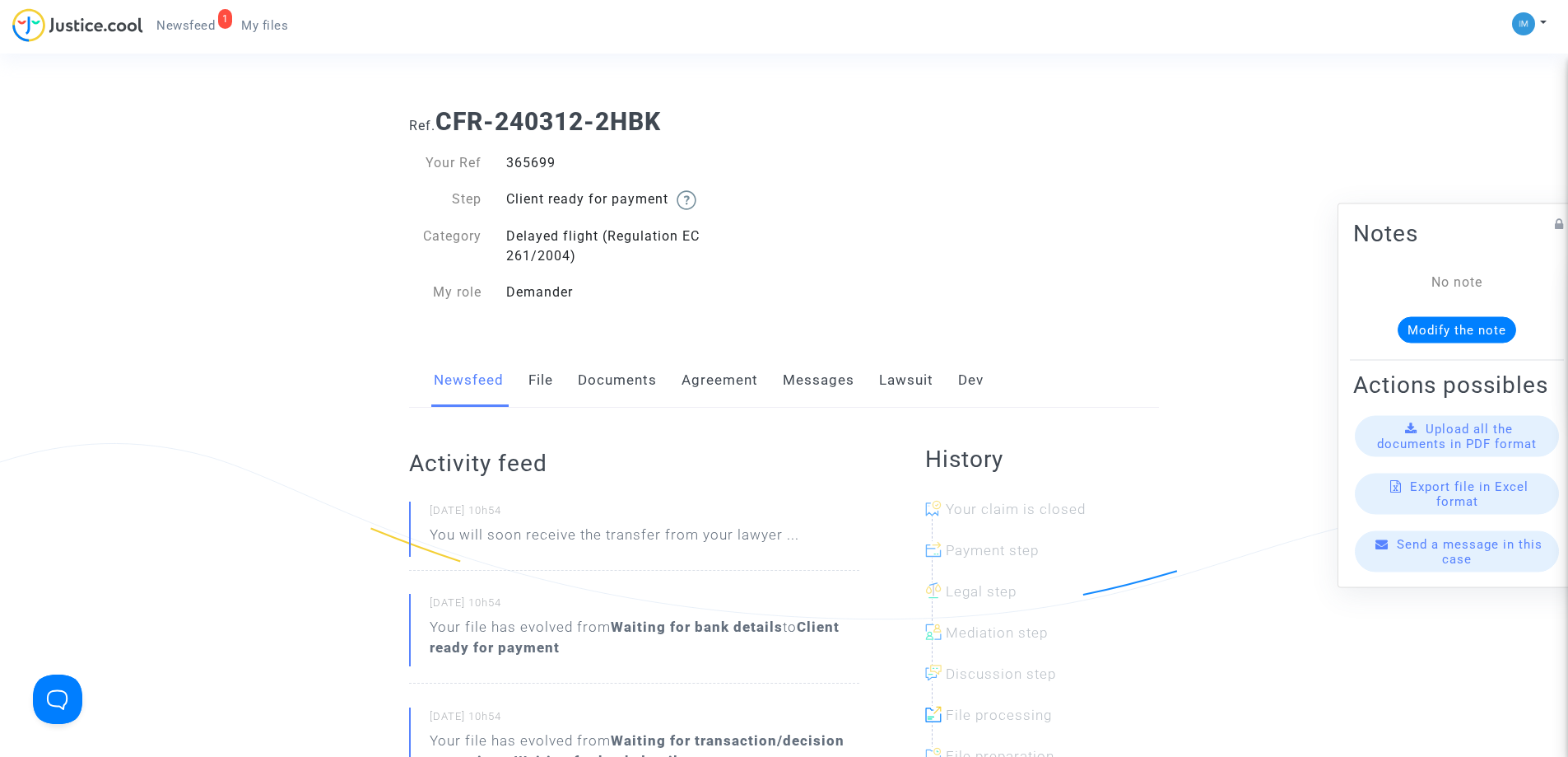
click at [910, 364] on link "Lawsuit" at bounding box center [906, 380] width 54 height 54
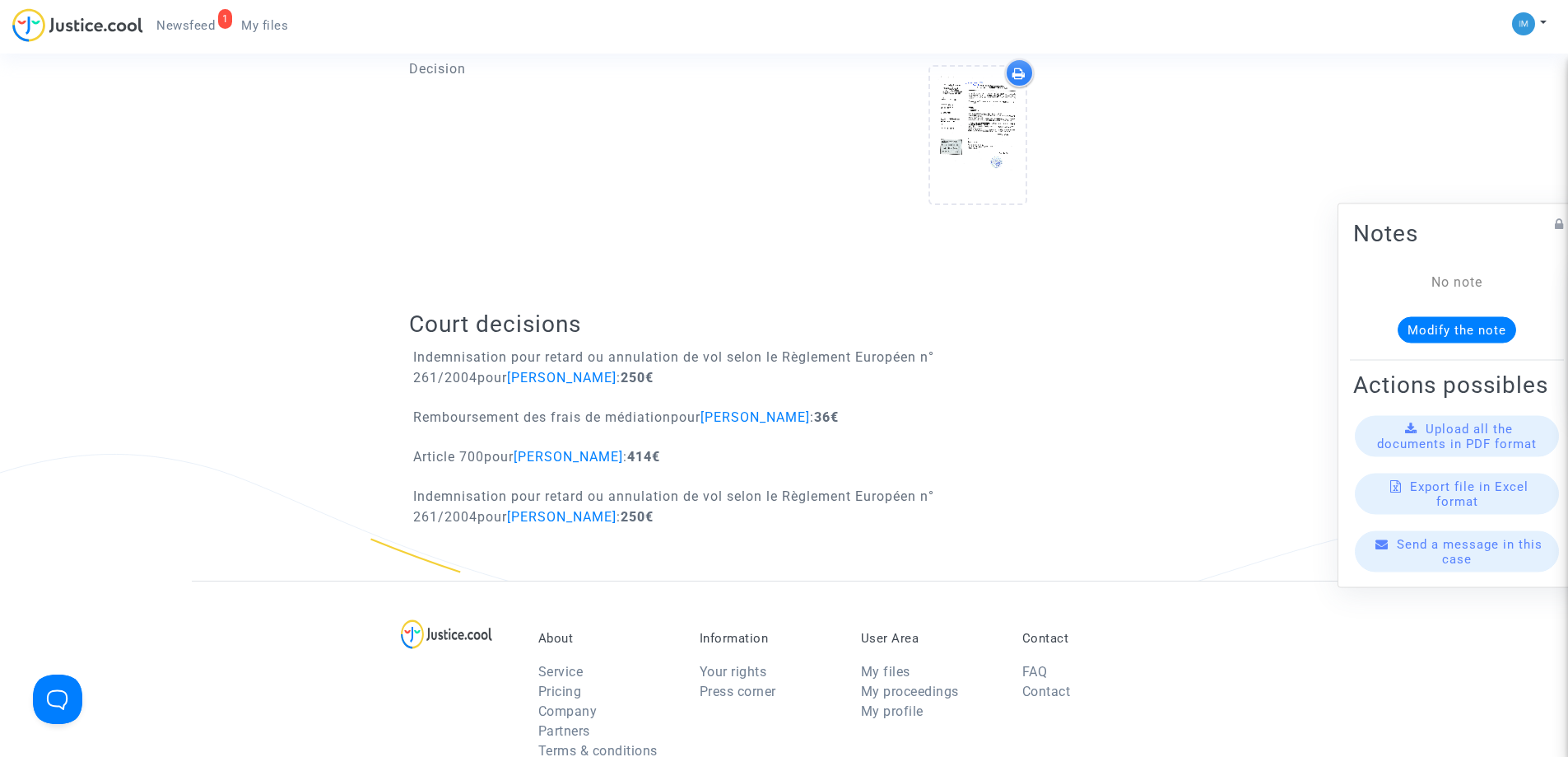
scroll to position [860, 0]
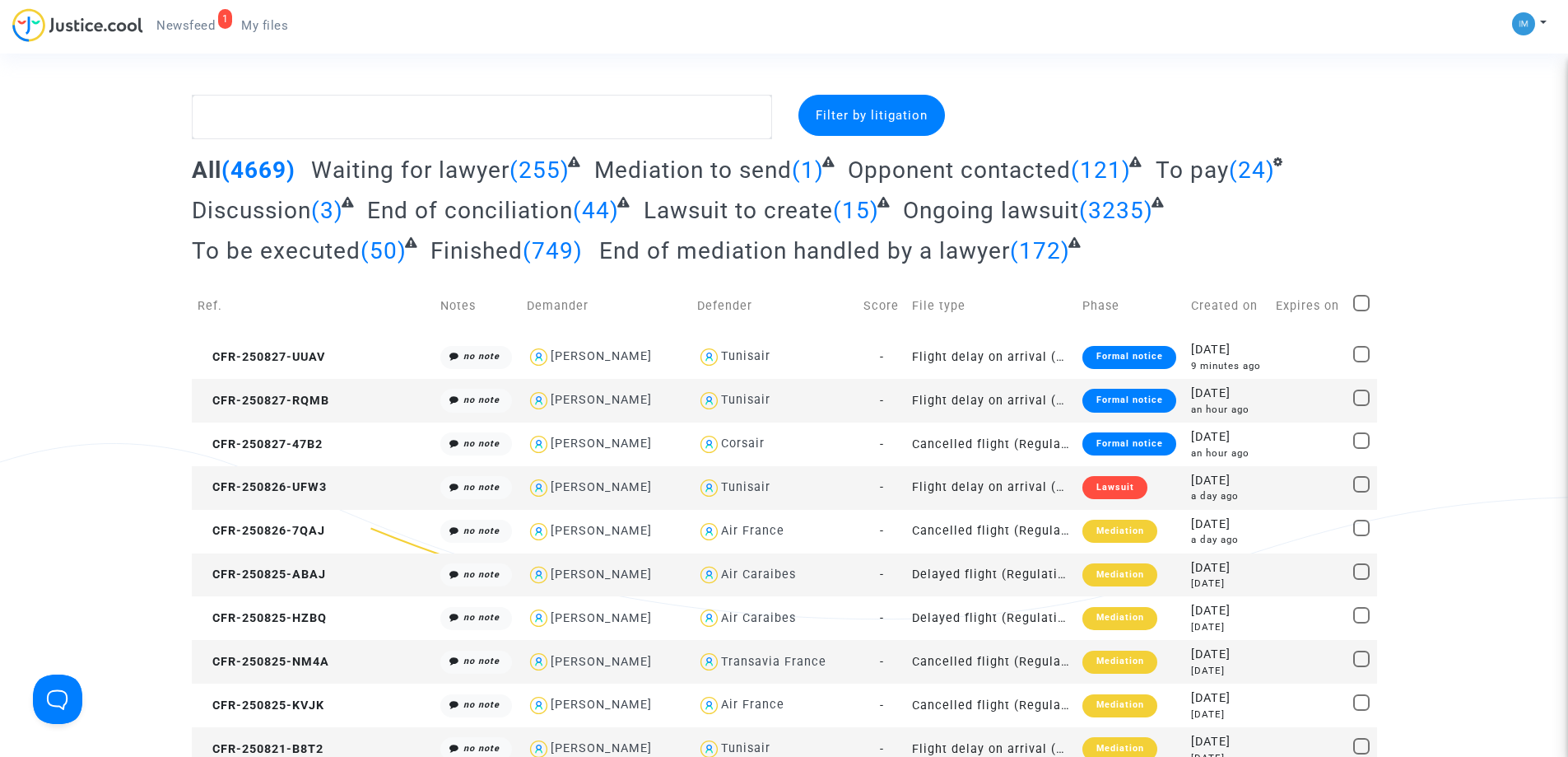
click at [307, 248] on span "To be executed" at bounding box center [276, 250] width 168 height 28
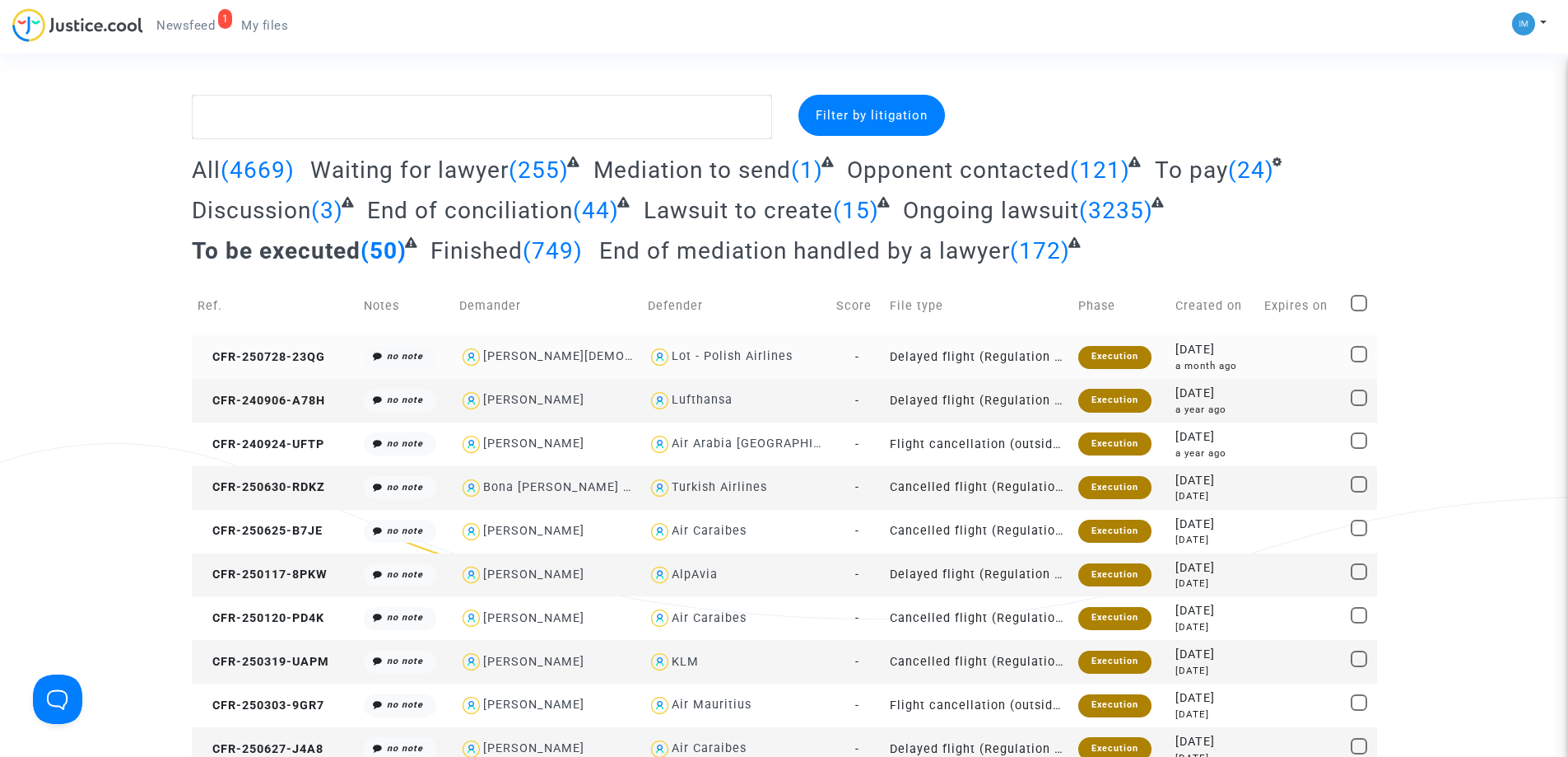
click at [1108, 363] on div "Execution" at bounding box center [1115, 358] width 73 height 23
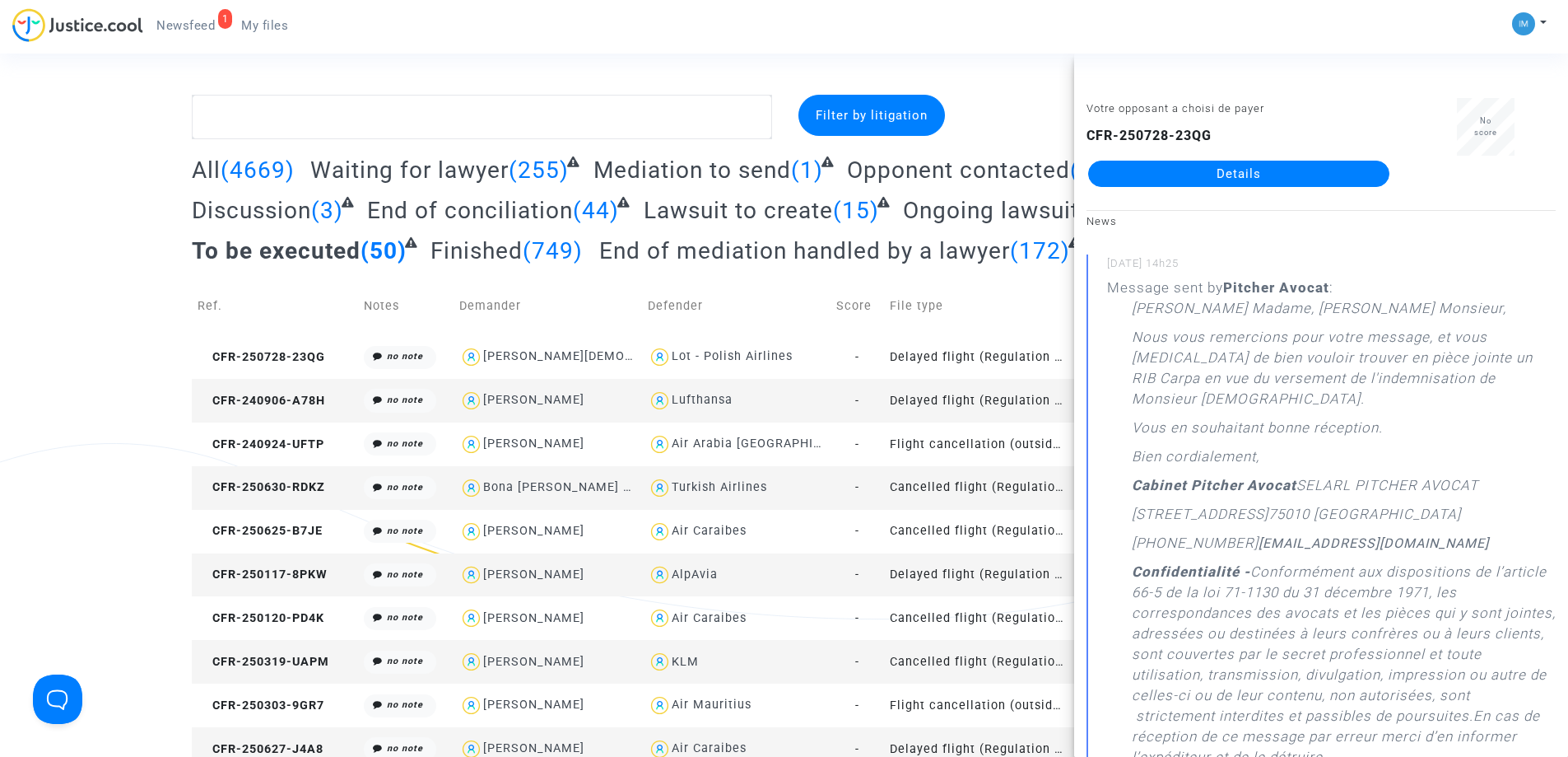
click at [1027, 409] on td "Delayed flight (Regulation EC 261/2004)" at bounding box center [978, 400] width 188 height 43
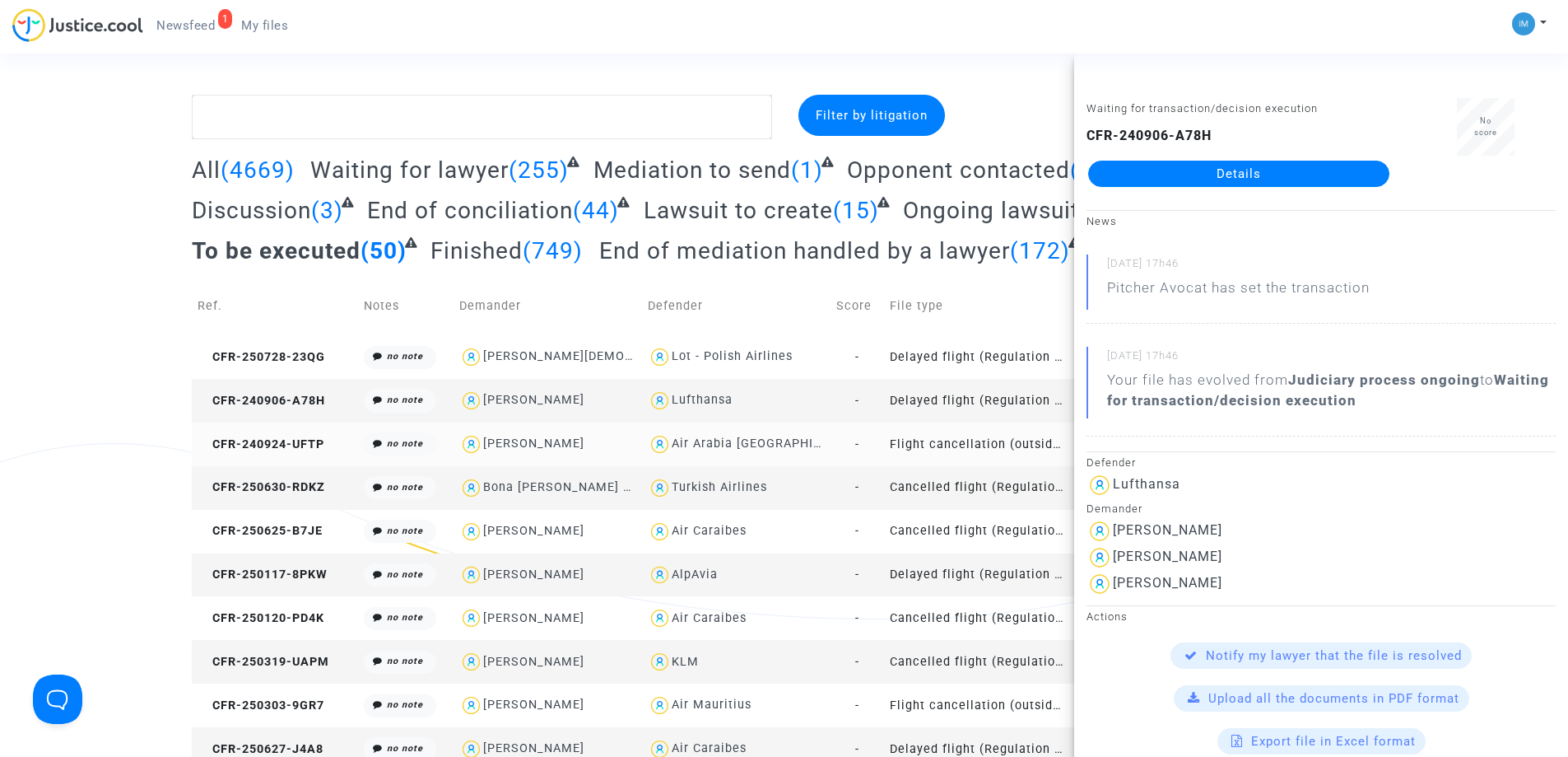
click at [1001, 444] on td "Flight cancellation (outside of EU - Montreal Convention)" at bounding box center [978, 444] width 188 height 43
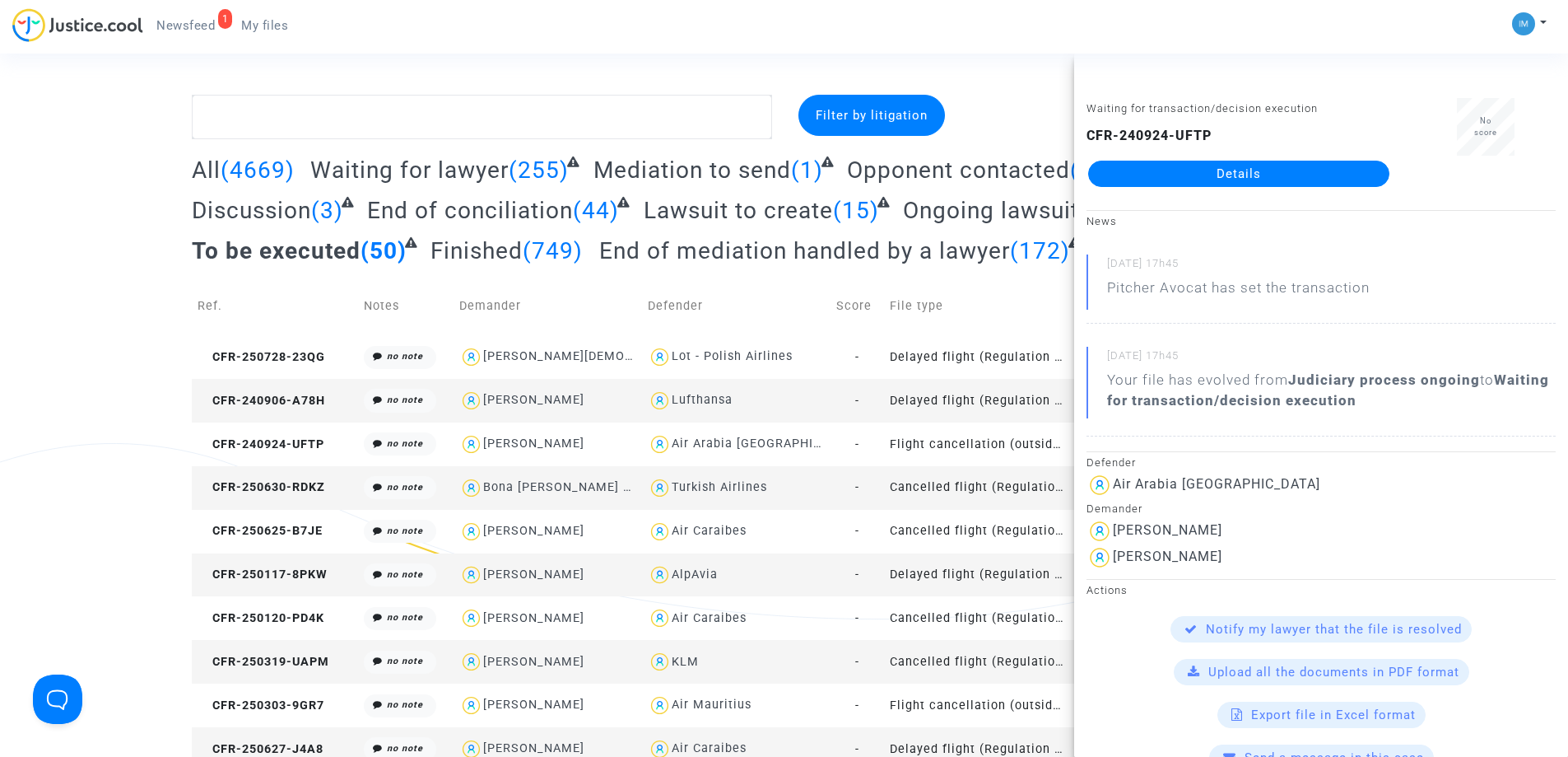
scroll to position [165, 0]
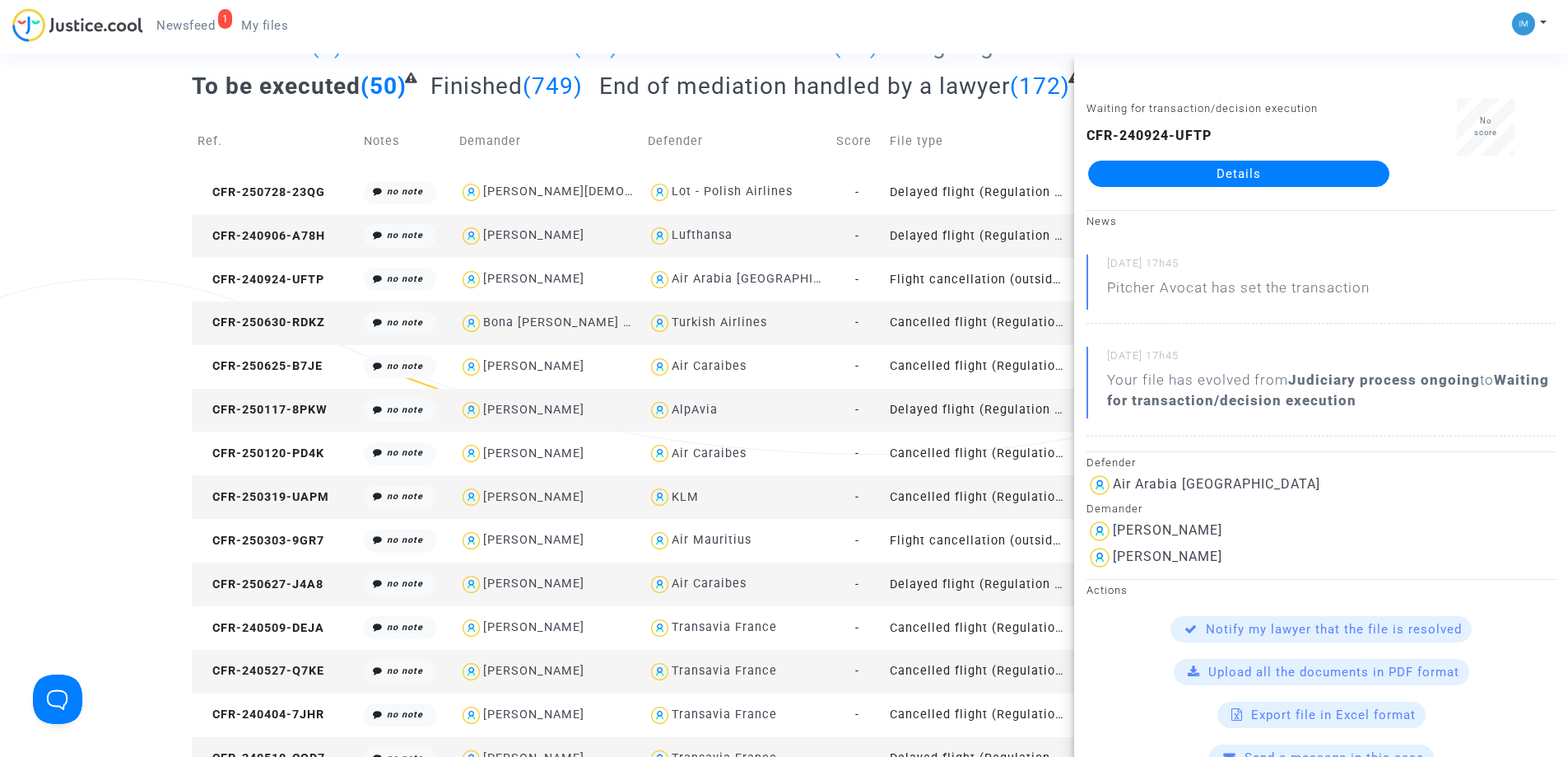
click at [956, 319] on td "Cancelled flight (Regulation EC 261/2004)" at bounding box center [978, 323] width 188 height 43
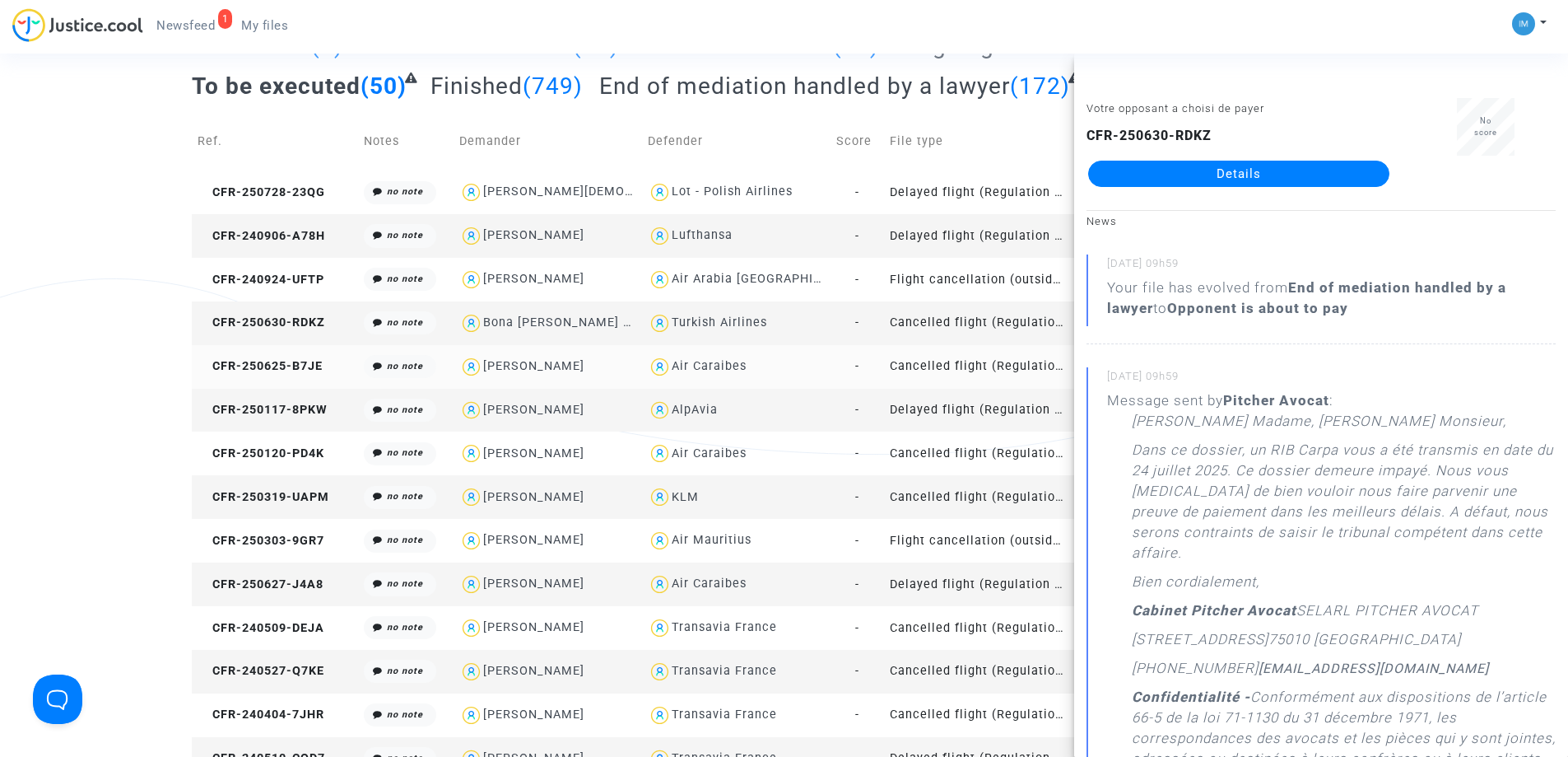
click at [1045, 373] on td "Cancelled flight (Regulation EC 261/2004)" at bounding box center [978, 367] width 188 height 43
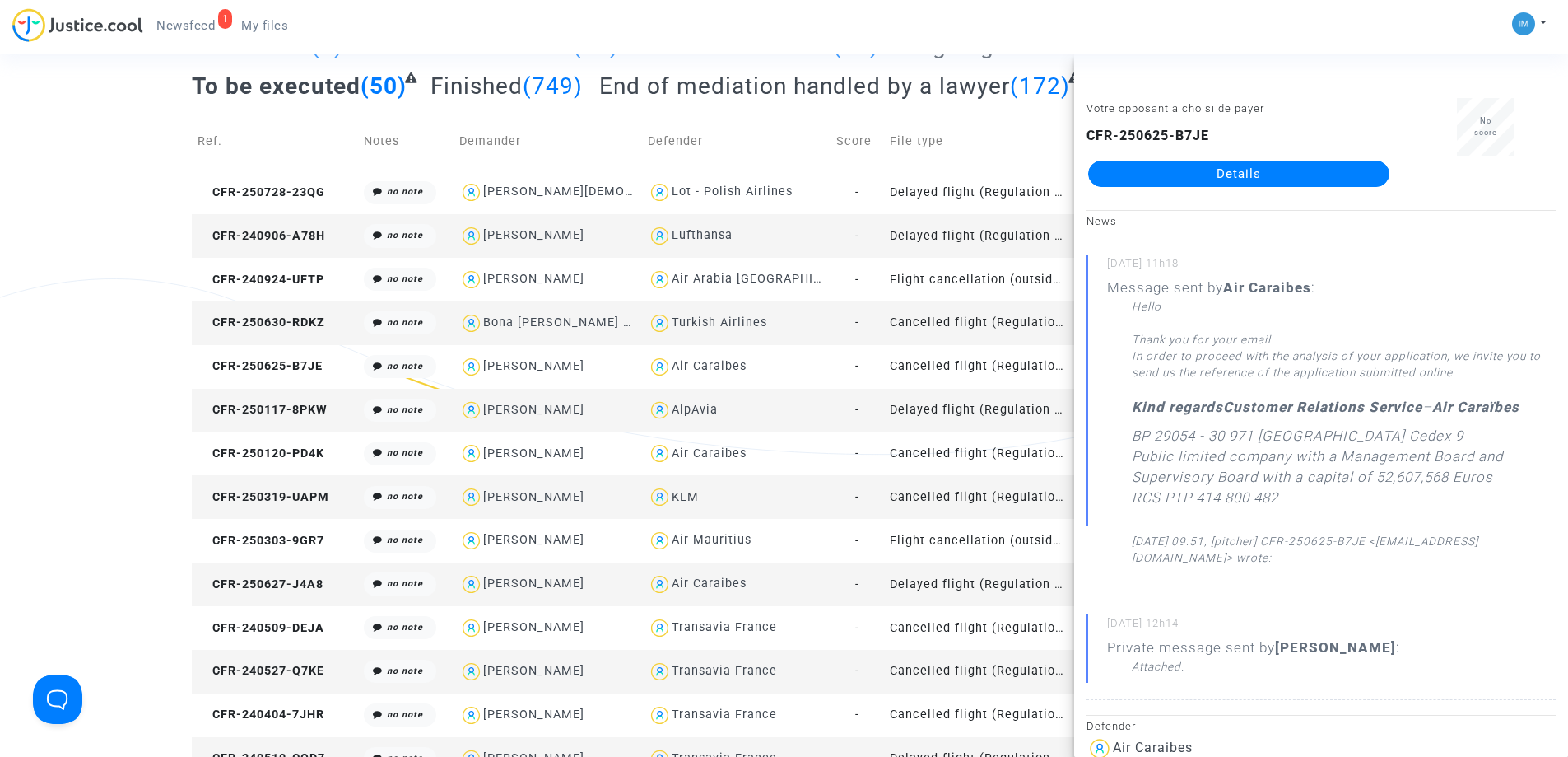
click at [990, 417] on td "Delayed flight (Regulation EC 261/2004)" at bounding box center [978, 410] width 188 height 43
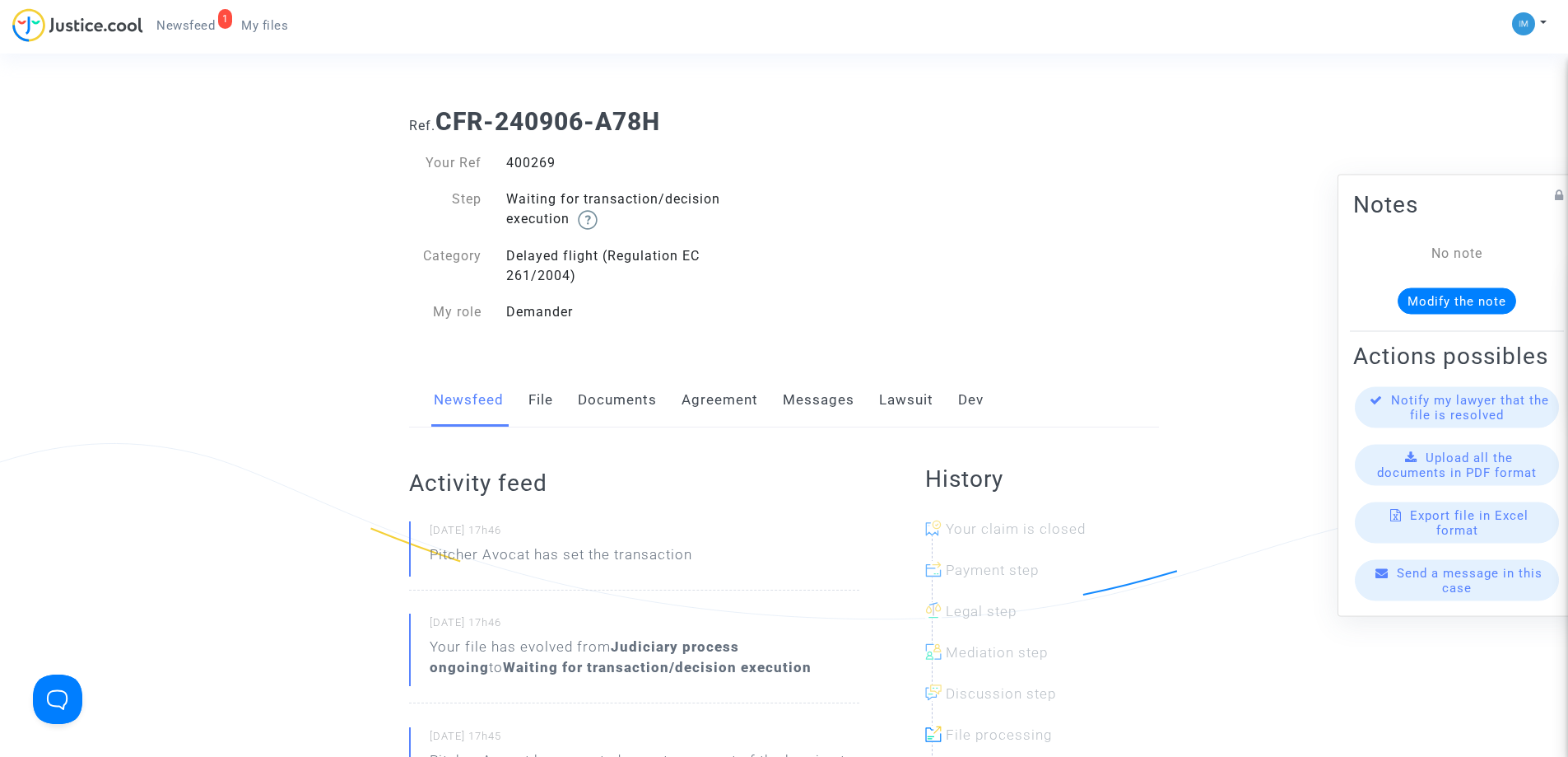
click at [926, 402] on link "Lawsuit" at bounding box center [906, 399] width 54 height 54
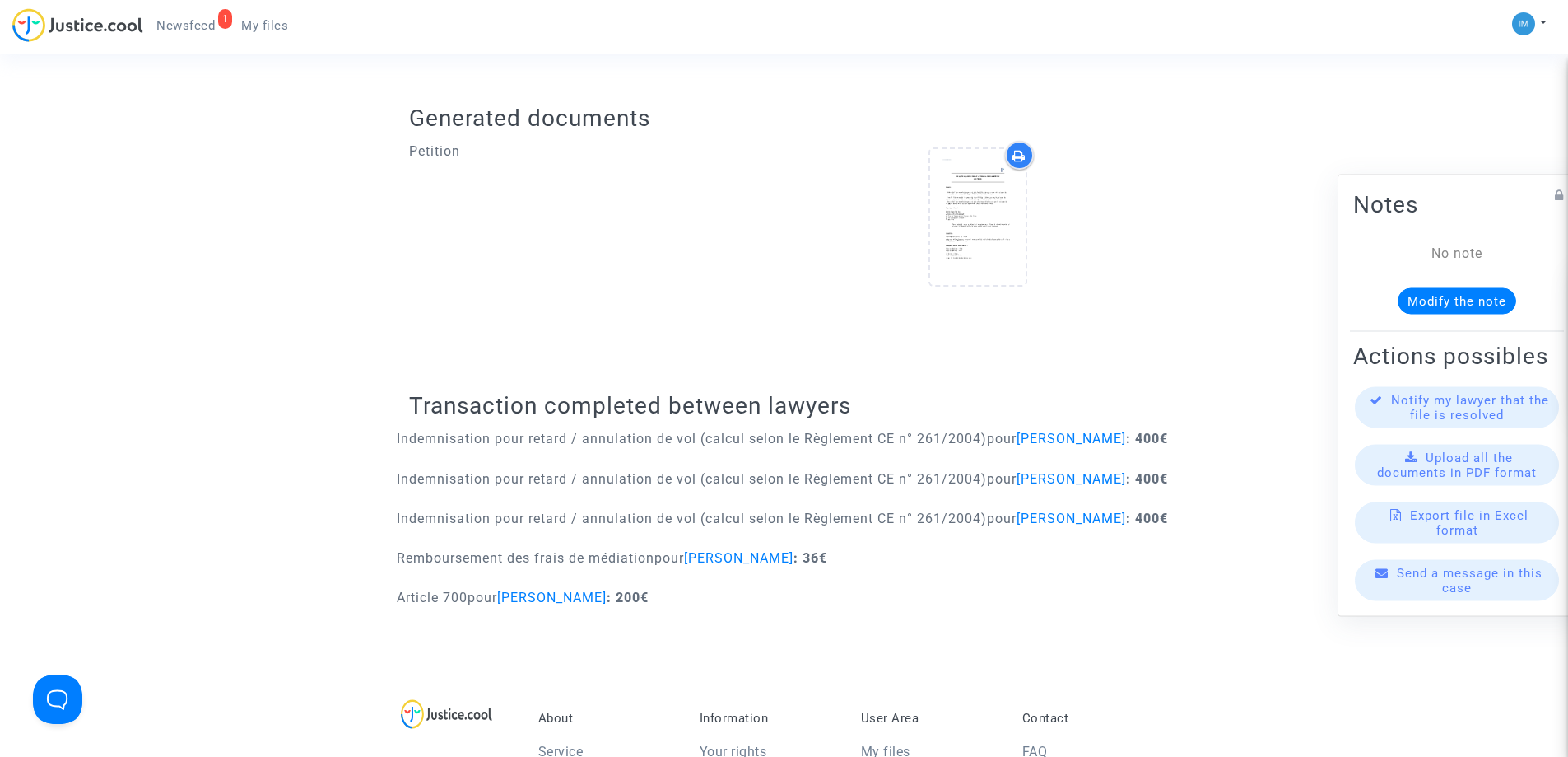
scroll to position [662, 0]
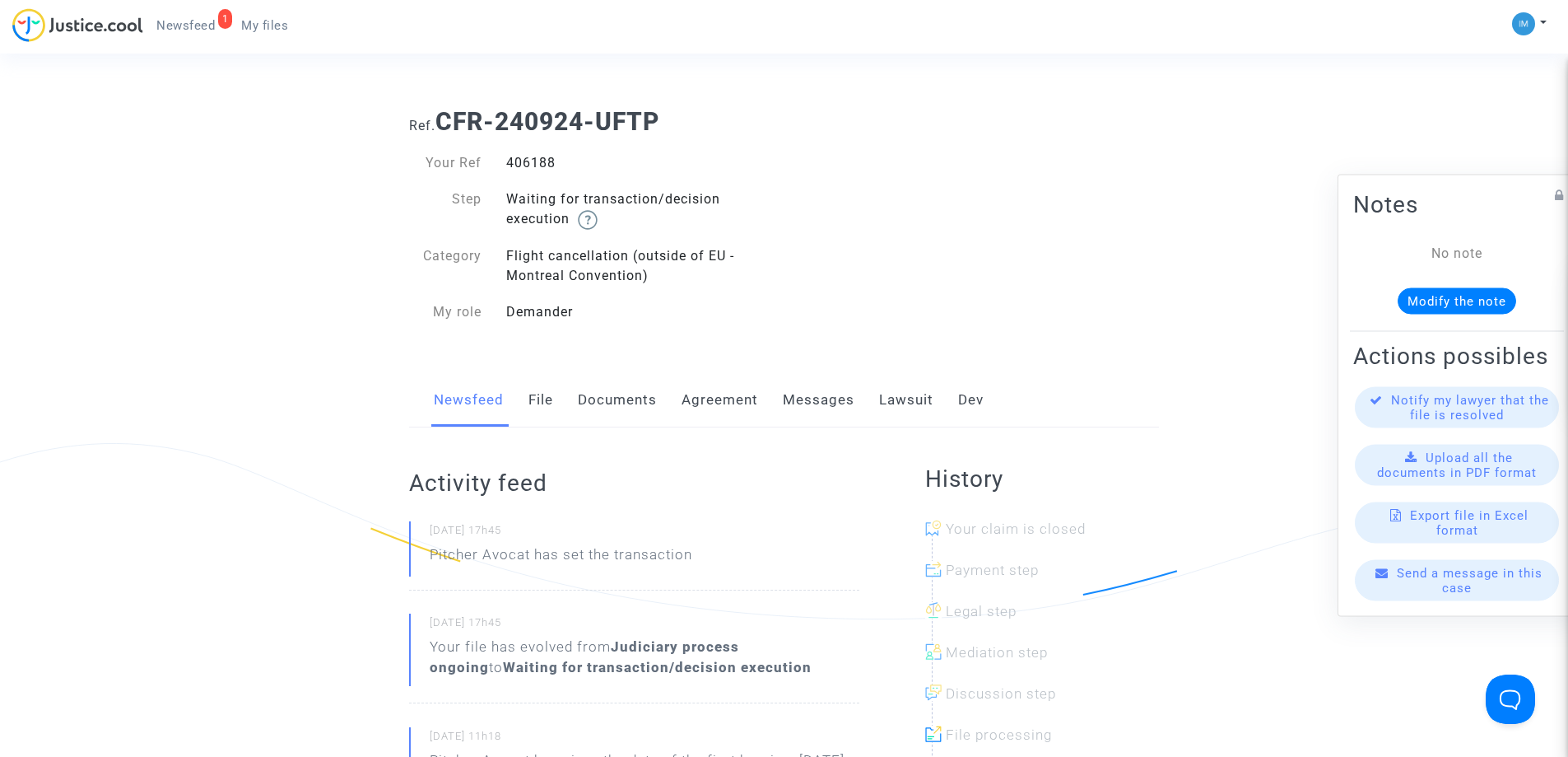
click at [897, 394] on link "Lawsuit" at bounding box center [906, 399] width 54 height 54
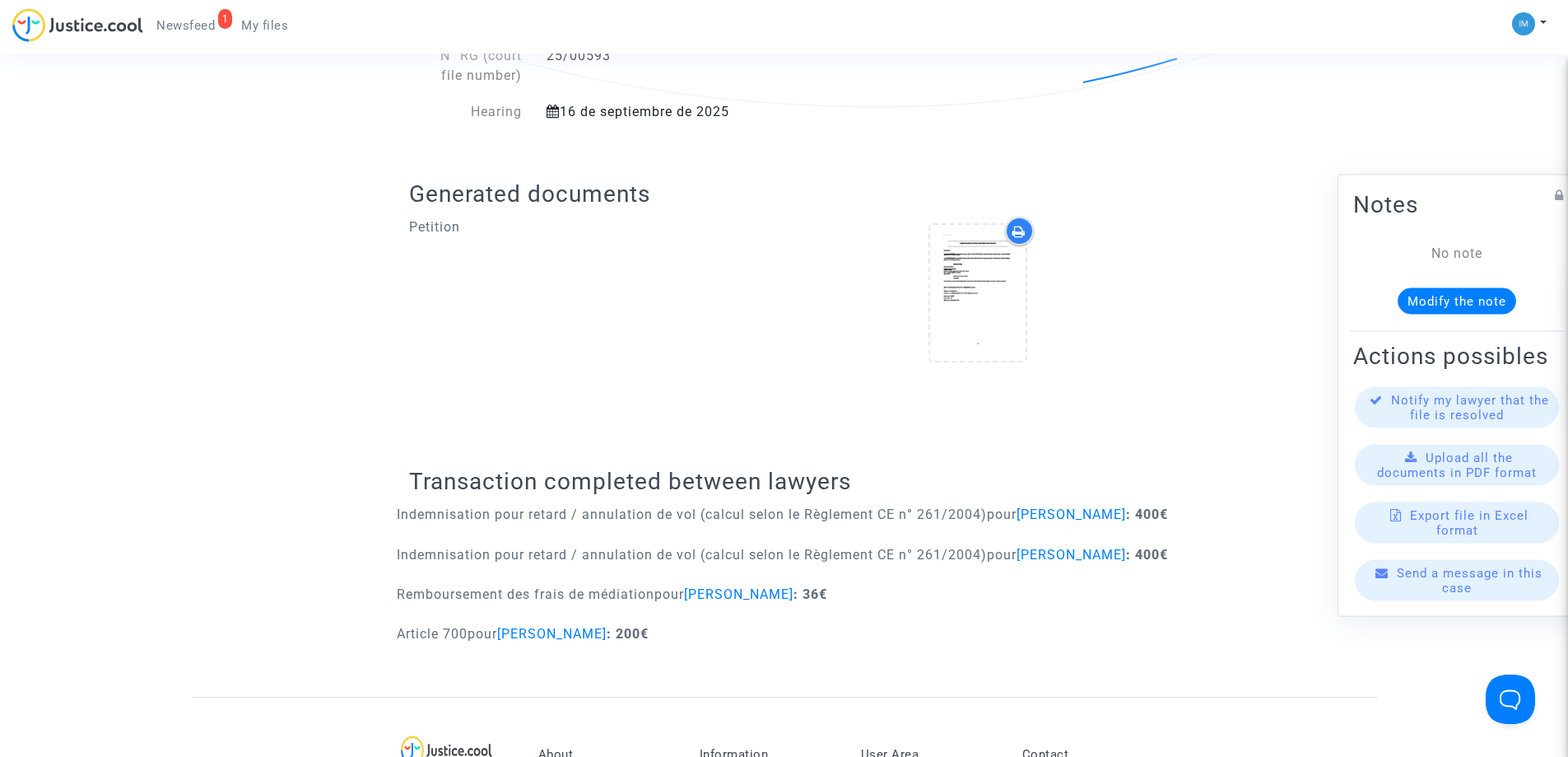
scroll to position [624, 0]
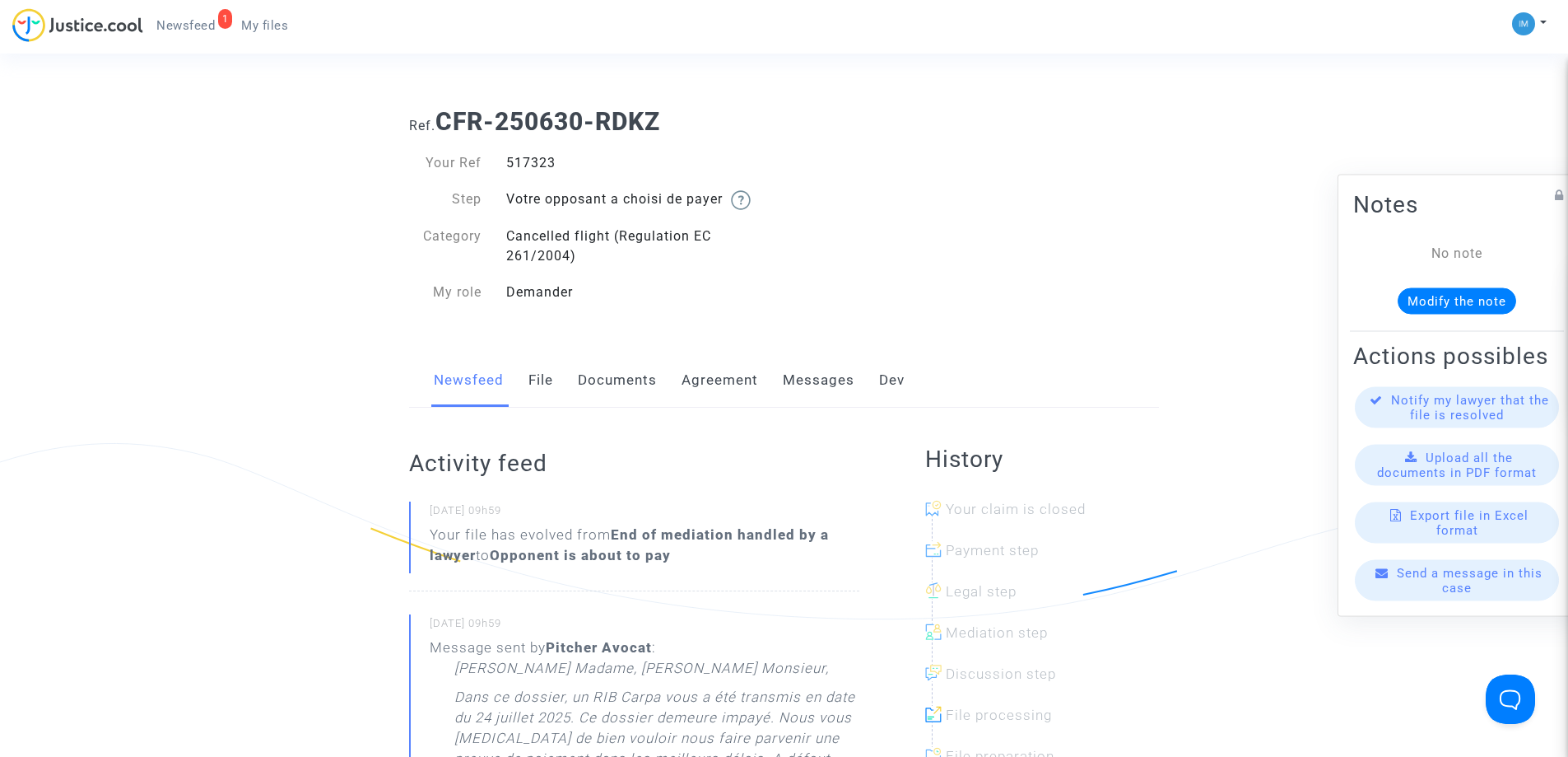
click at [796, 374] on link "Messages" at bounding box center [818, 380] width 72 height 54
